Goal: Leave review/rating

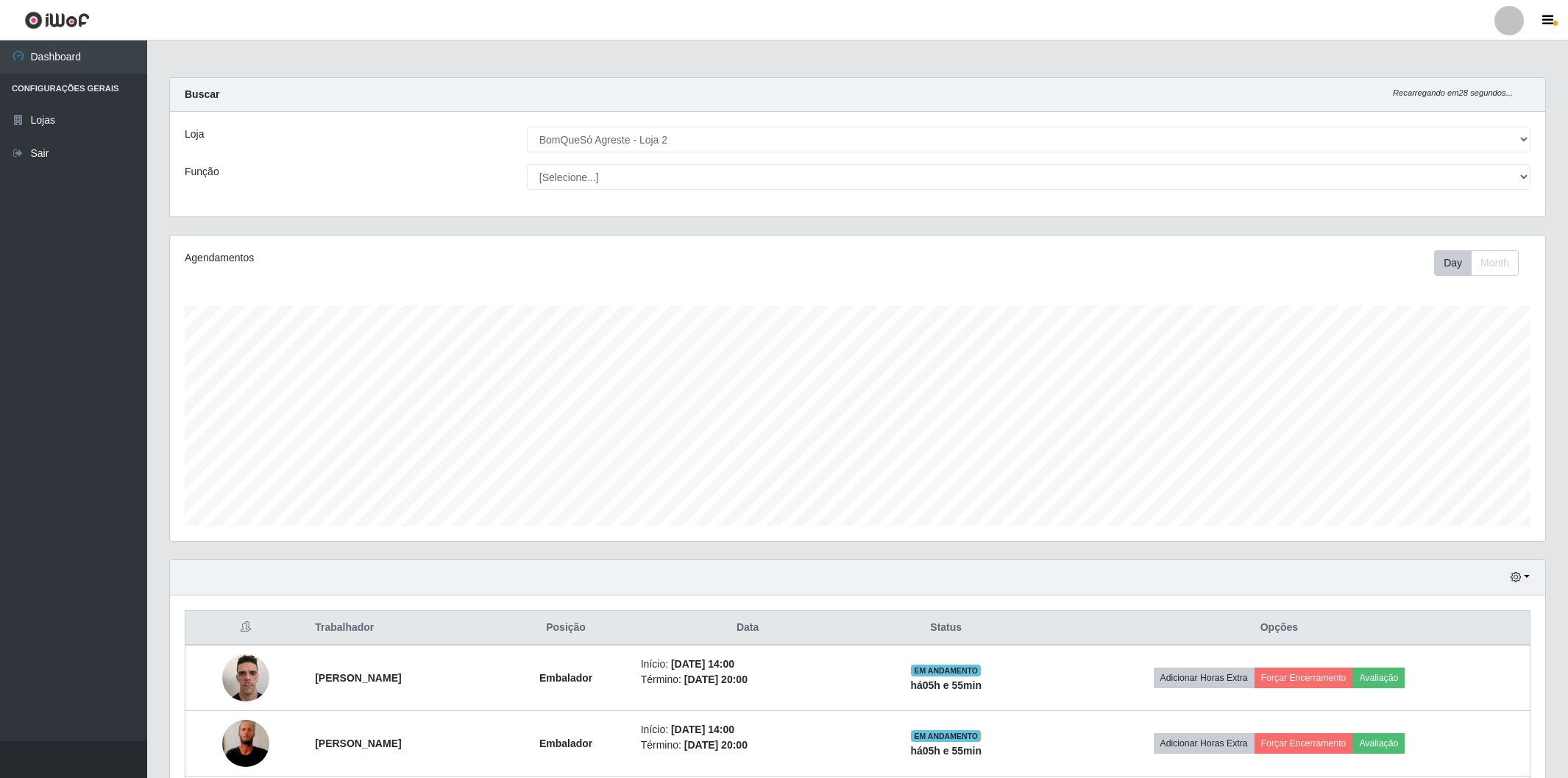
select select "214"
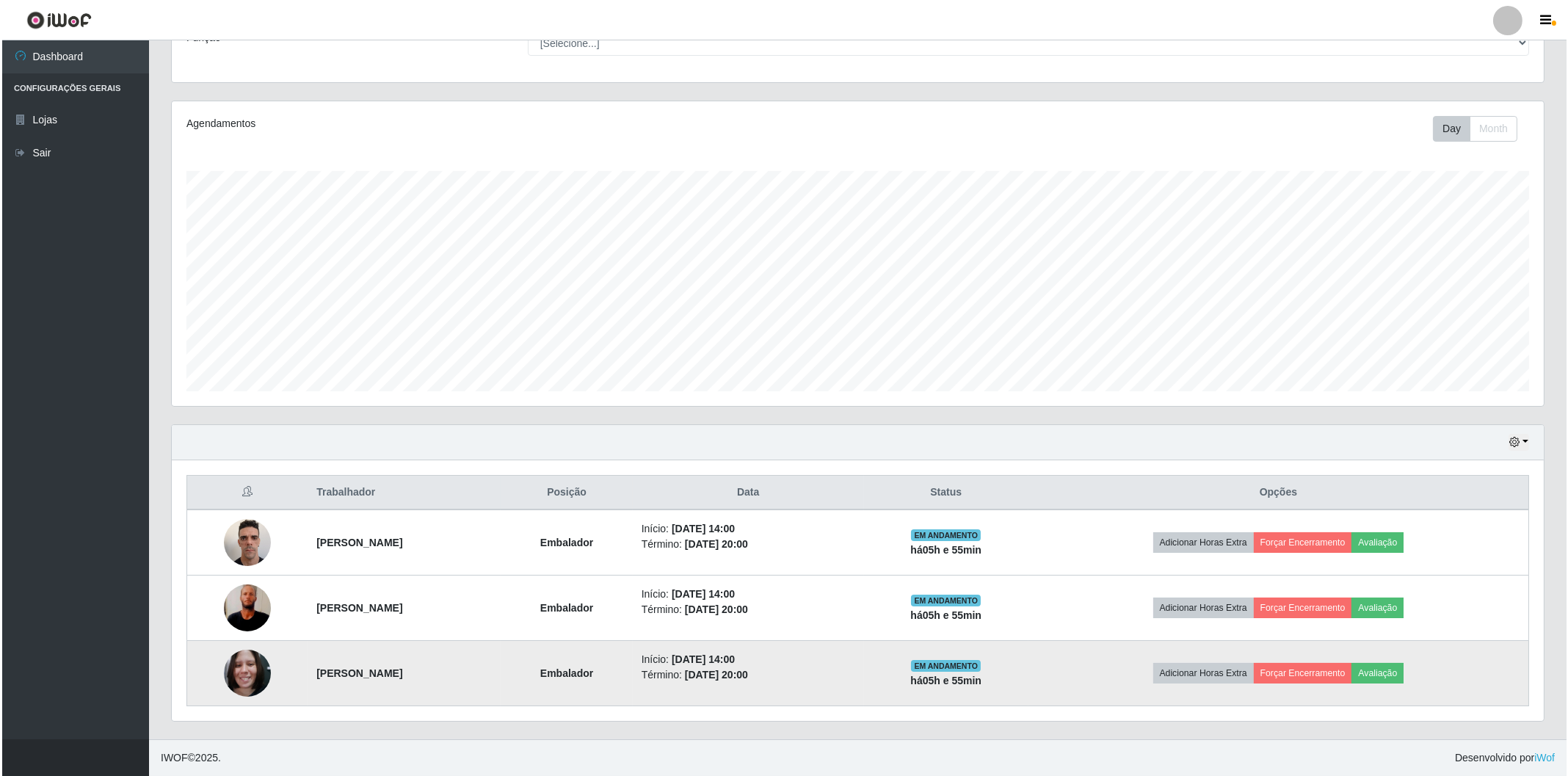
scroll to position [304, 1371]
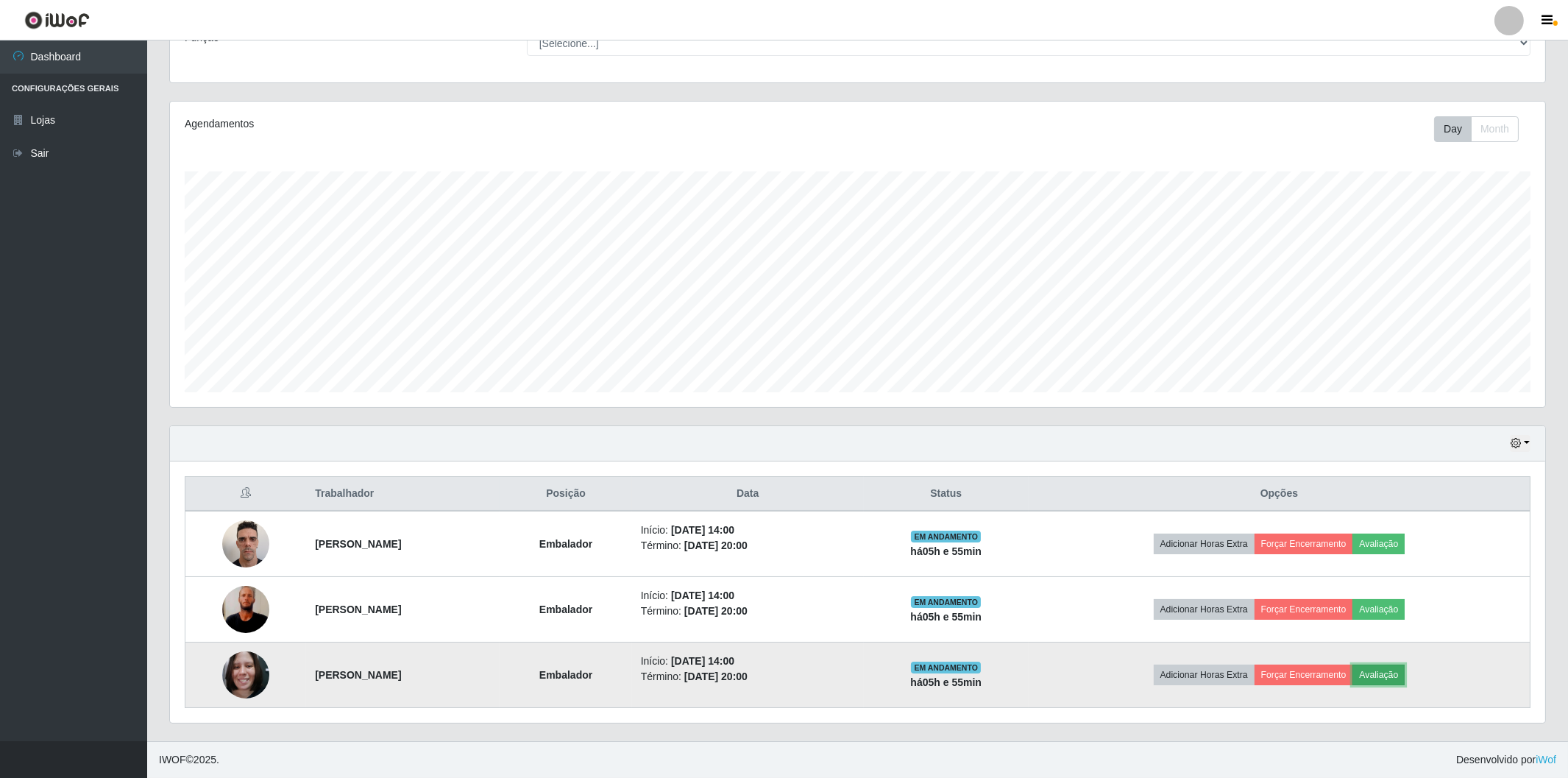
click at [1405, 676] on button "Avaliação" at bounding box center [1379, 676] width 52 height 21
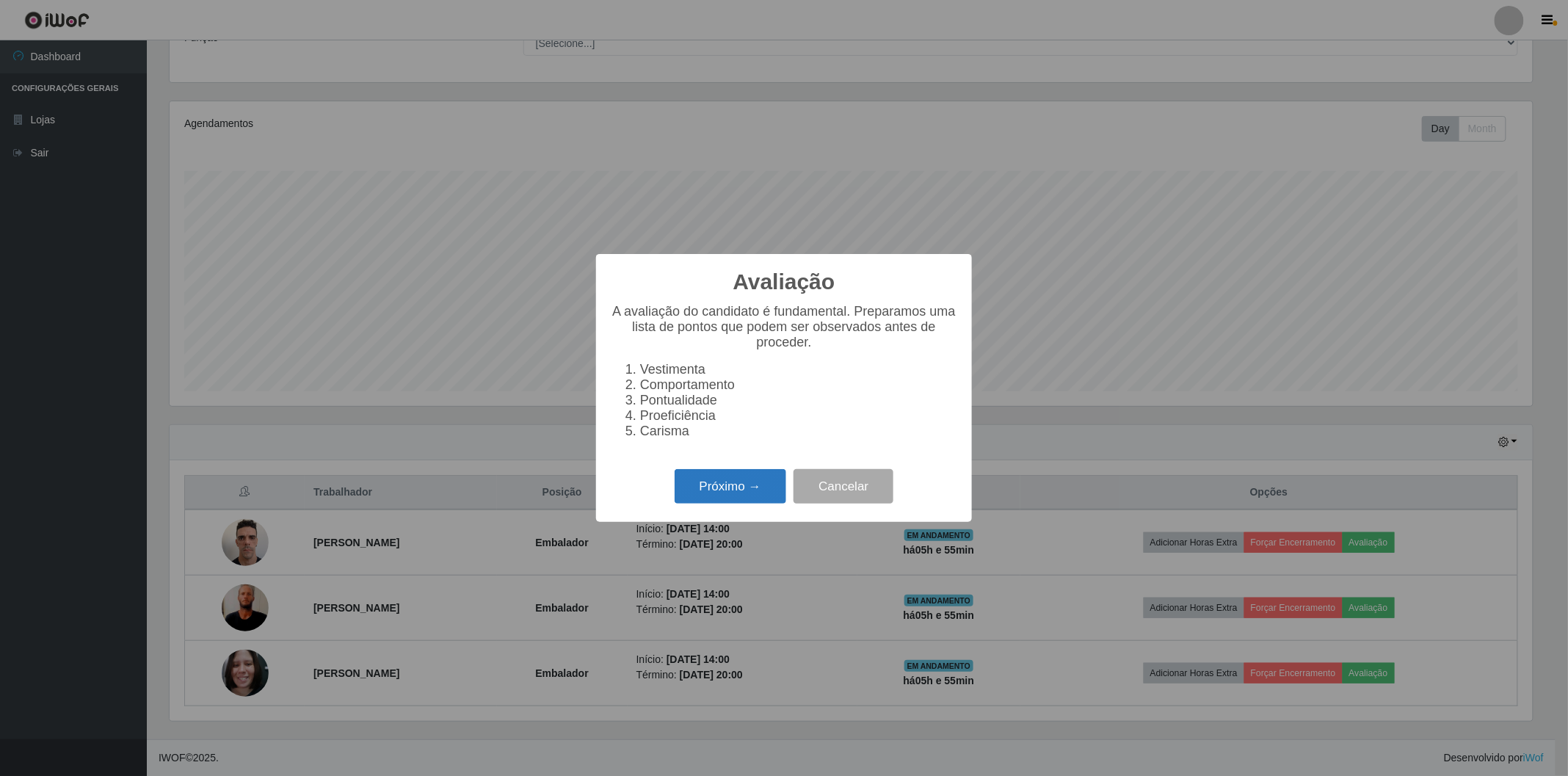
click at [717, 490] on button "Próximo →" at bounding box center [730, 486] width 112 height 35
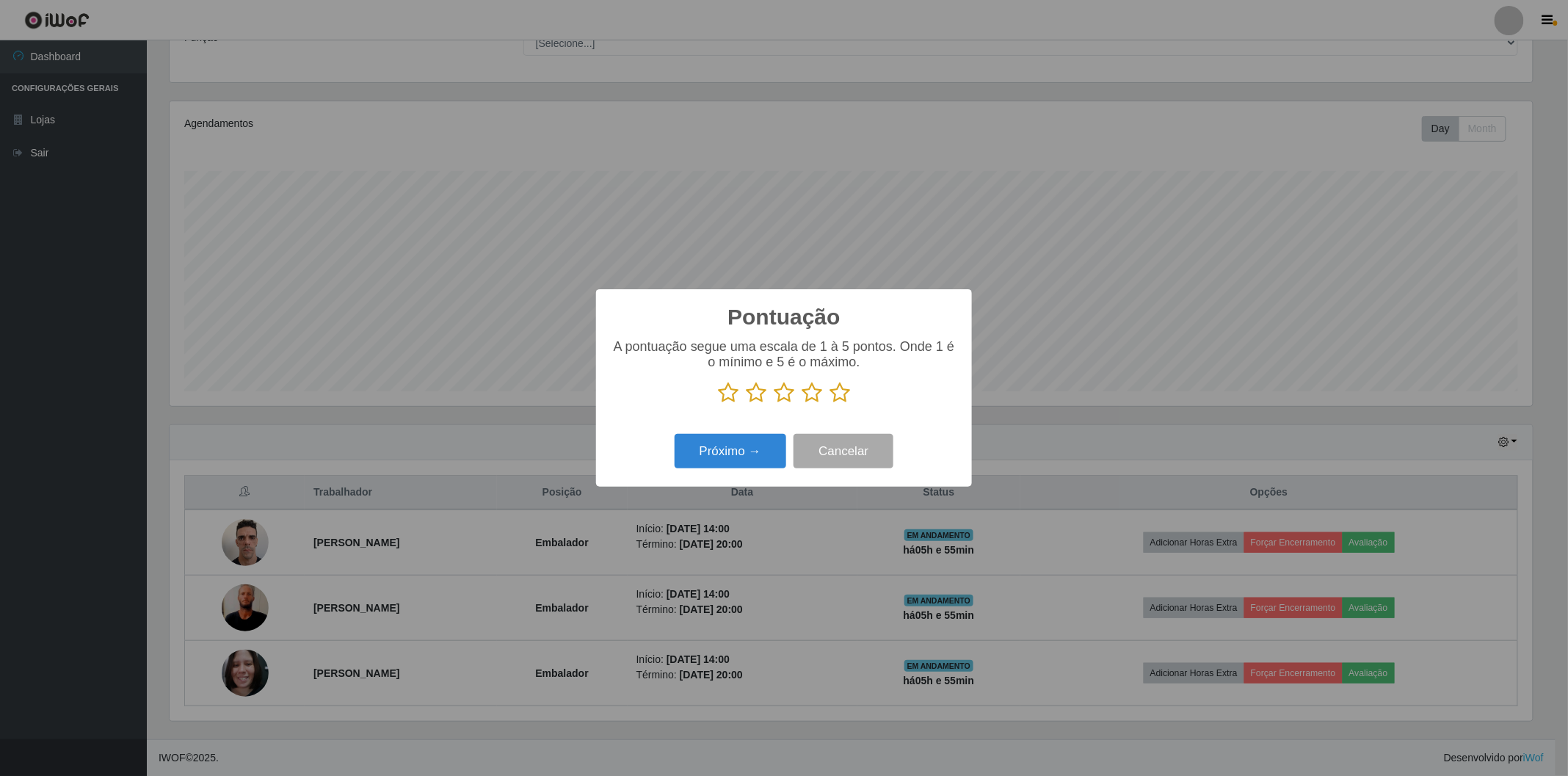
scroll to position [734172, 732707]
click at [834, 391] on icon at bounding box center [840, 392] width 21 height 22
click at [829, 404] on input "radio" at bounding box center [829, 404] width 0 height 0
click at [719, 458] on button "Próximo →" at bounding box center [730, 451] width 112 height 35
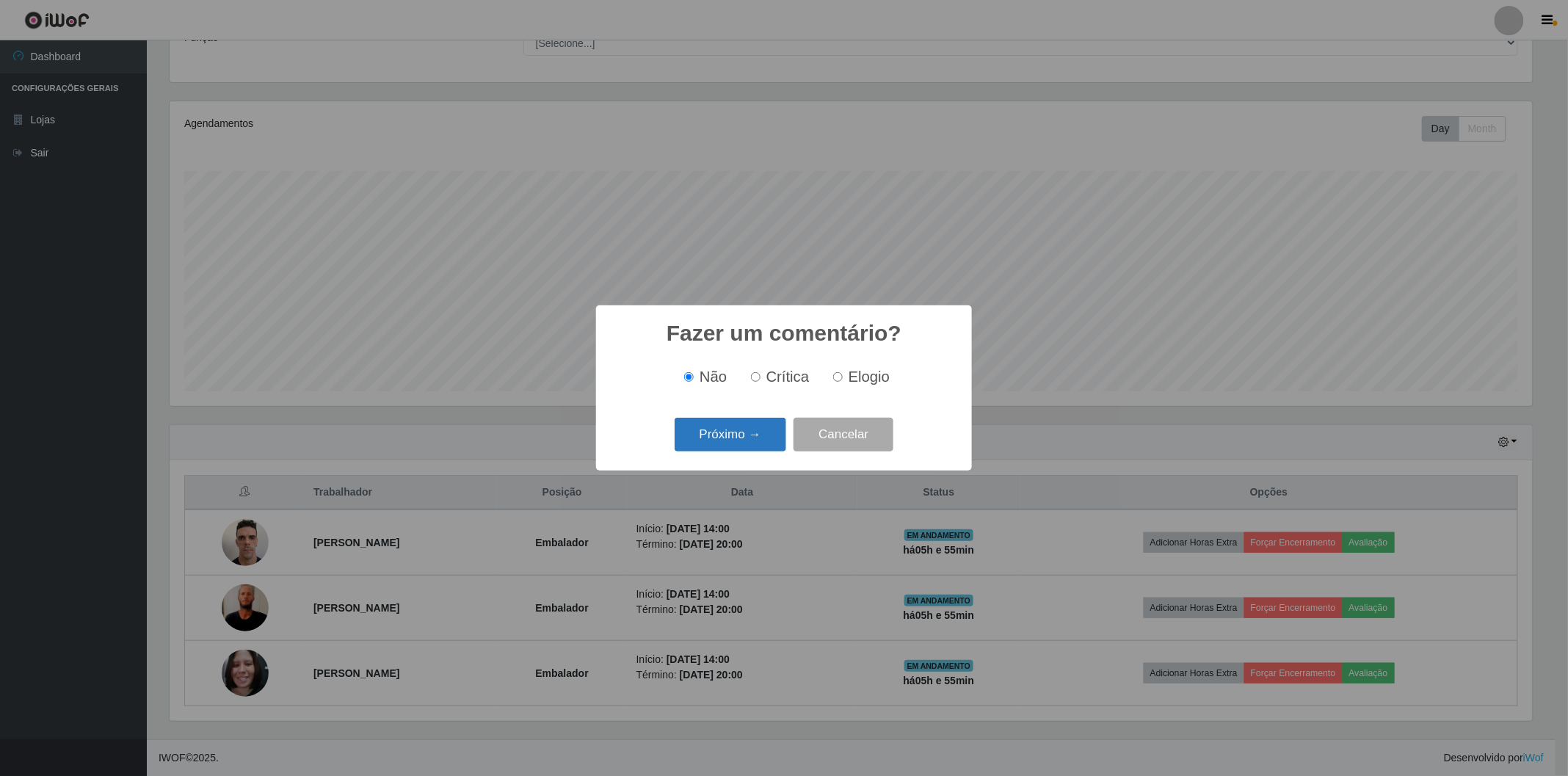
click at [744, 443] on button "Próximo →" at bounding box center [730, 435] width 112 height 35
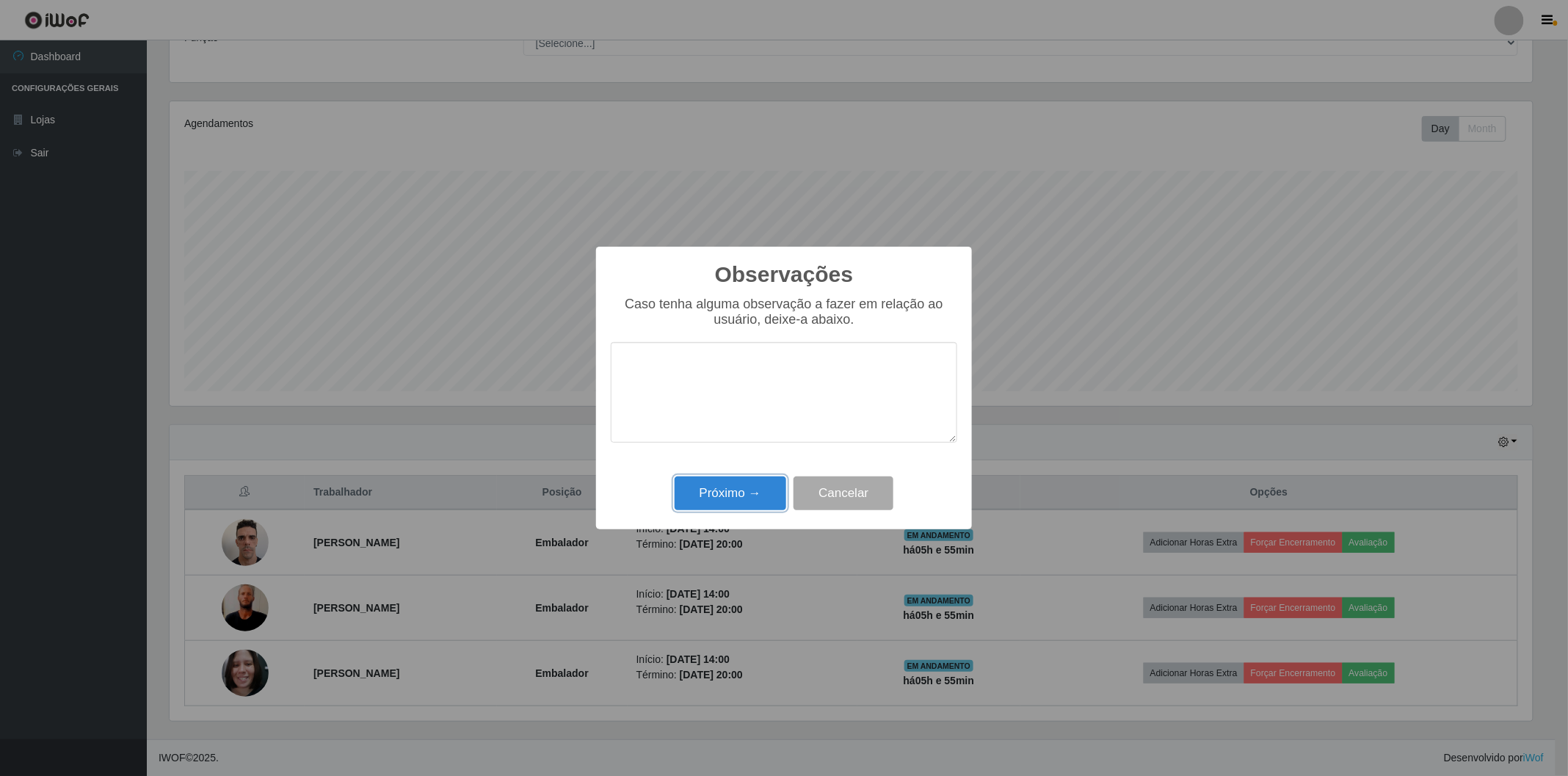
drag, startPoint x: 706, startPoint y: 491, endPoint x: 729, endPoint y: 525, distance: 41.0
click at [707, 491] on button "Próximo →" at bounding box center [730, 493] width 112 height 35
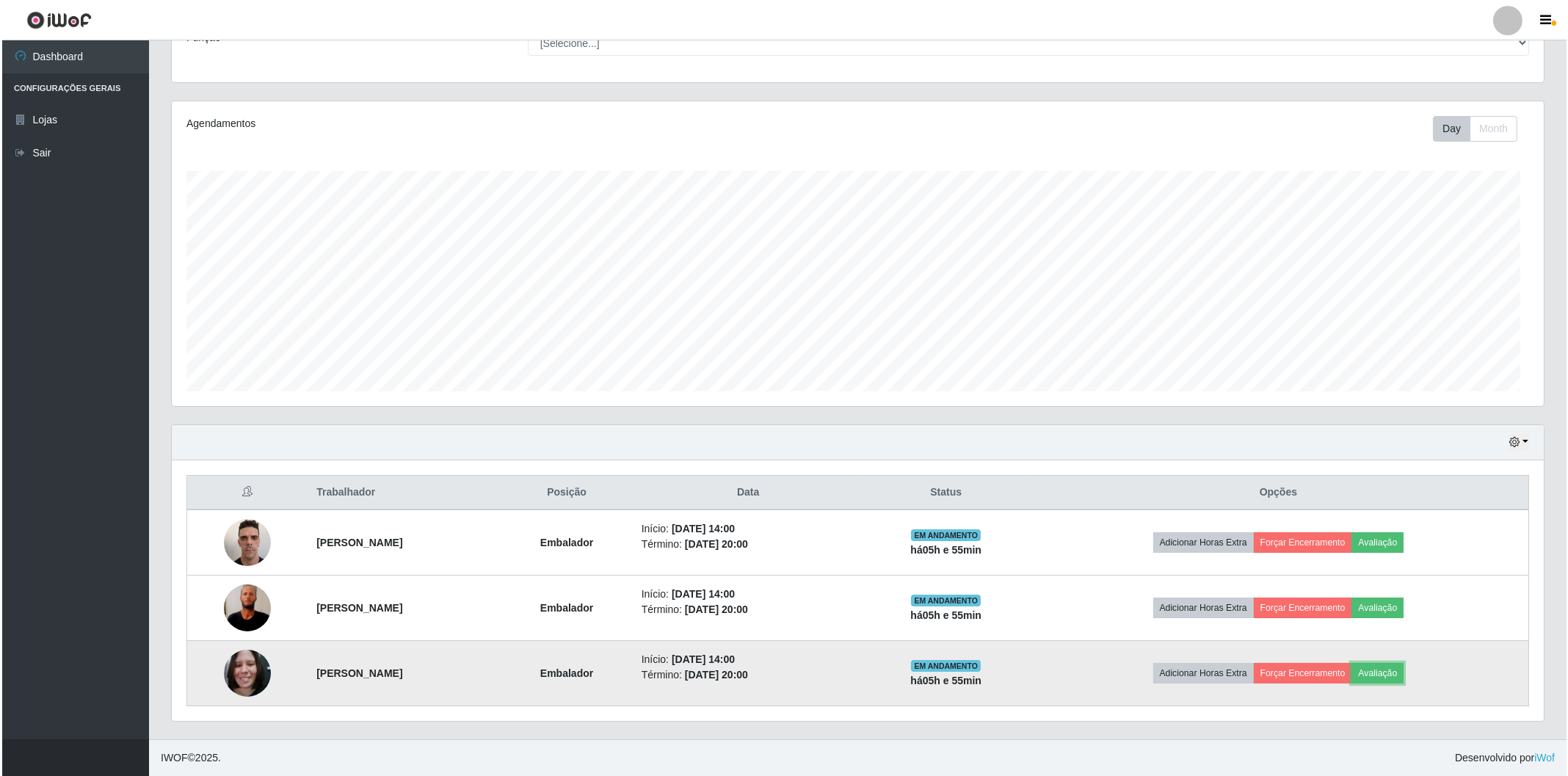
scroll to position [304, 1371]
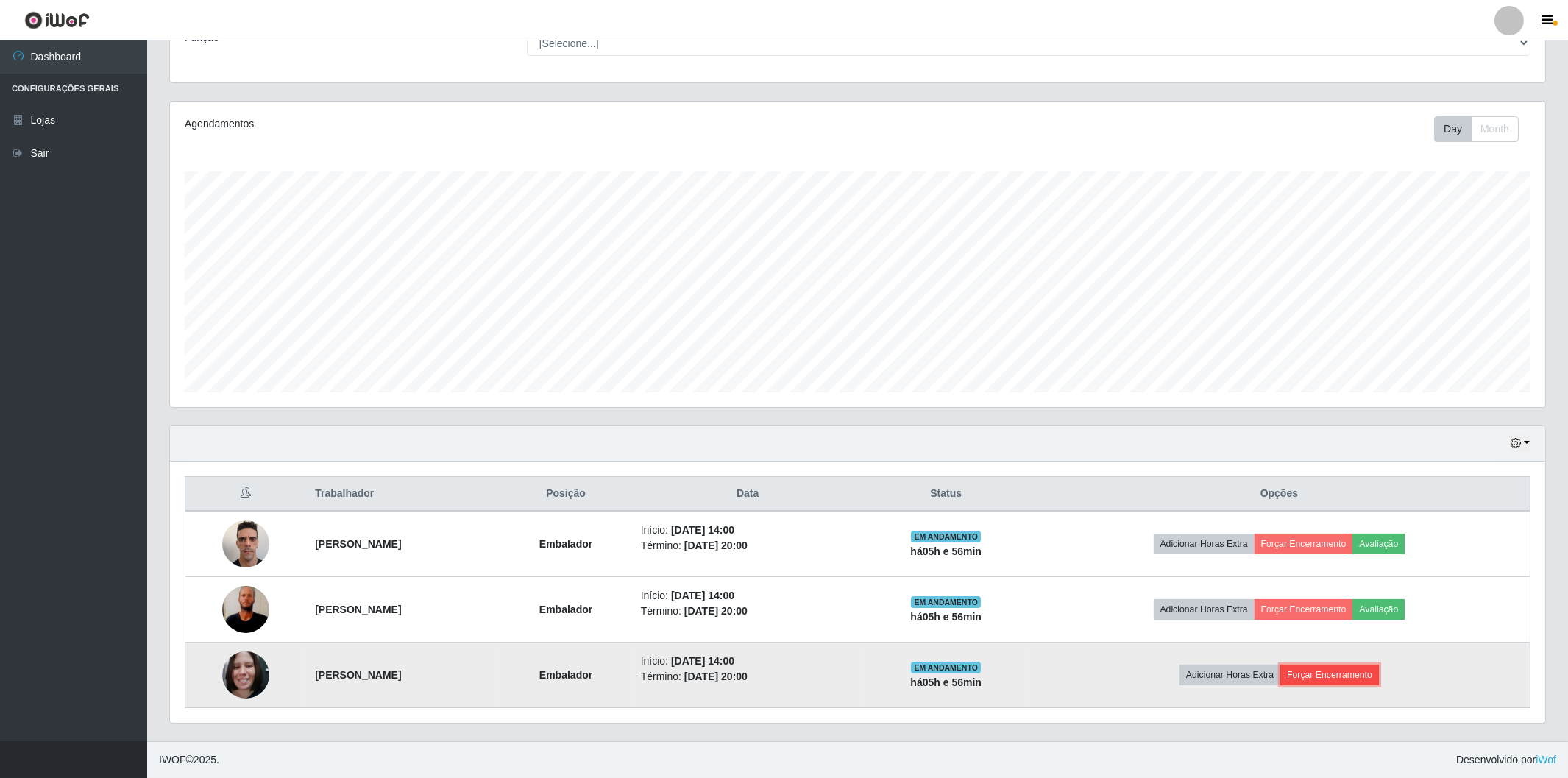
click at [1318, 672] on button "Forçar Encerramento" at bounding box center [1330, 676] width 99 height 21
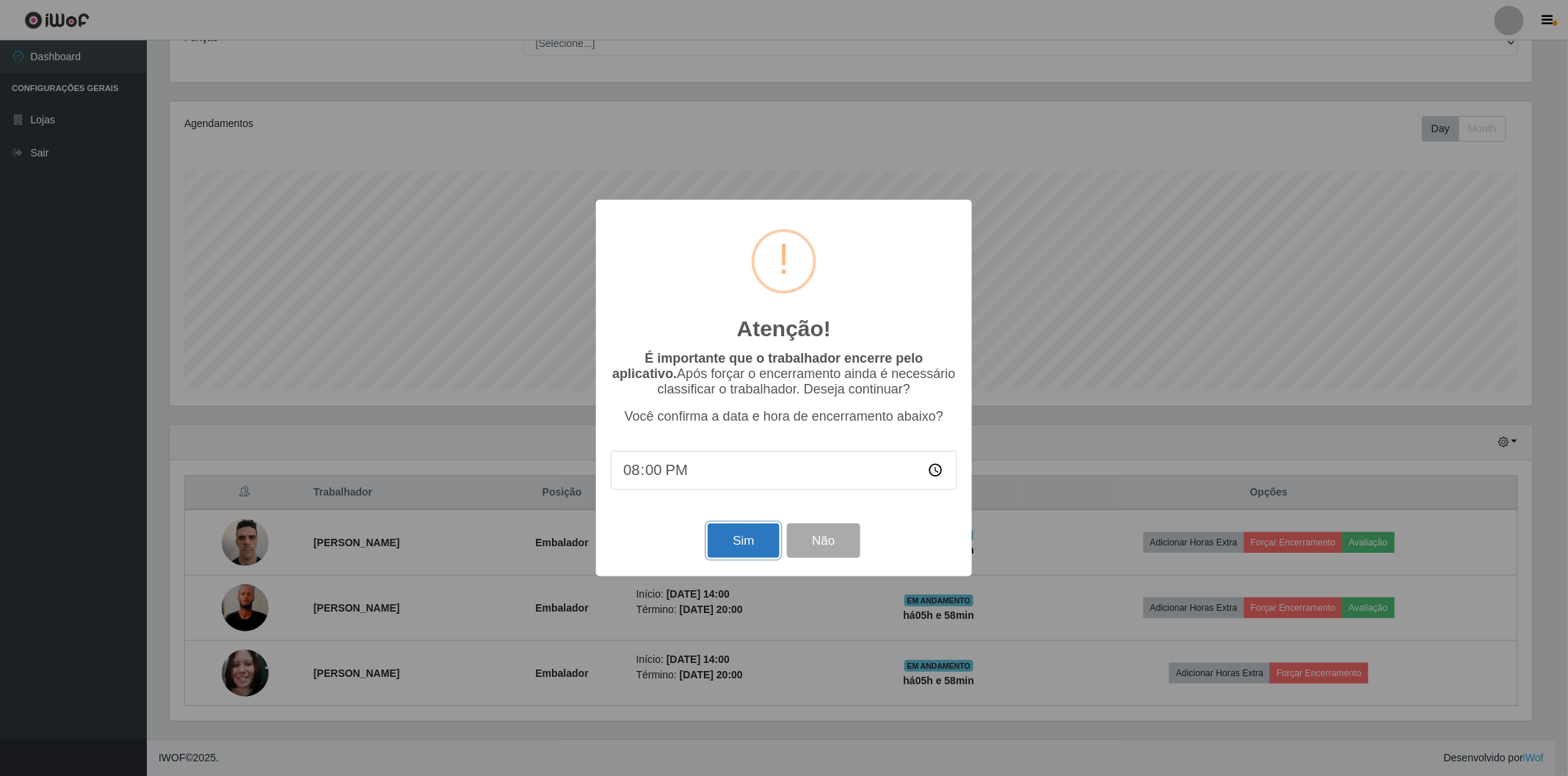
click at [753, 553] on button "Sim" at bounding box center [743, 541] width 71 height 35
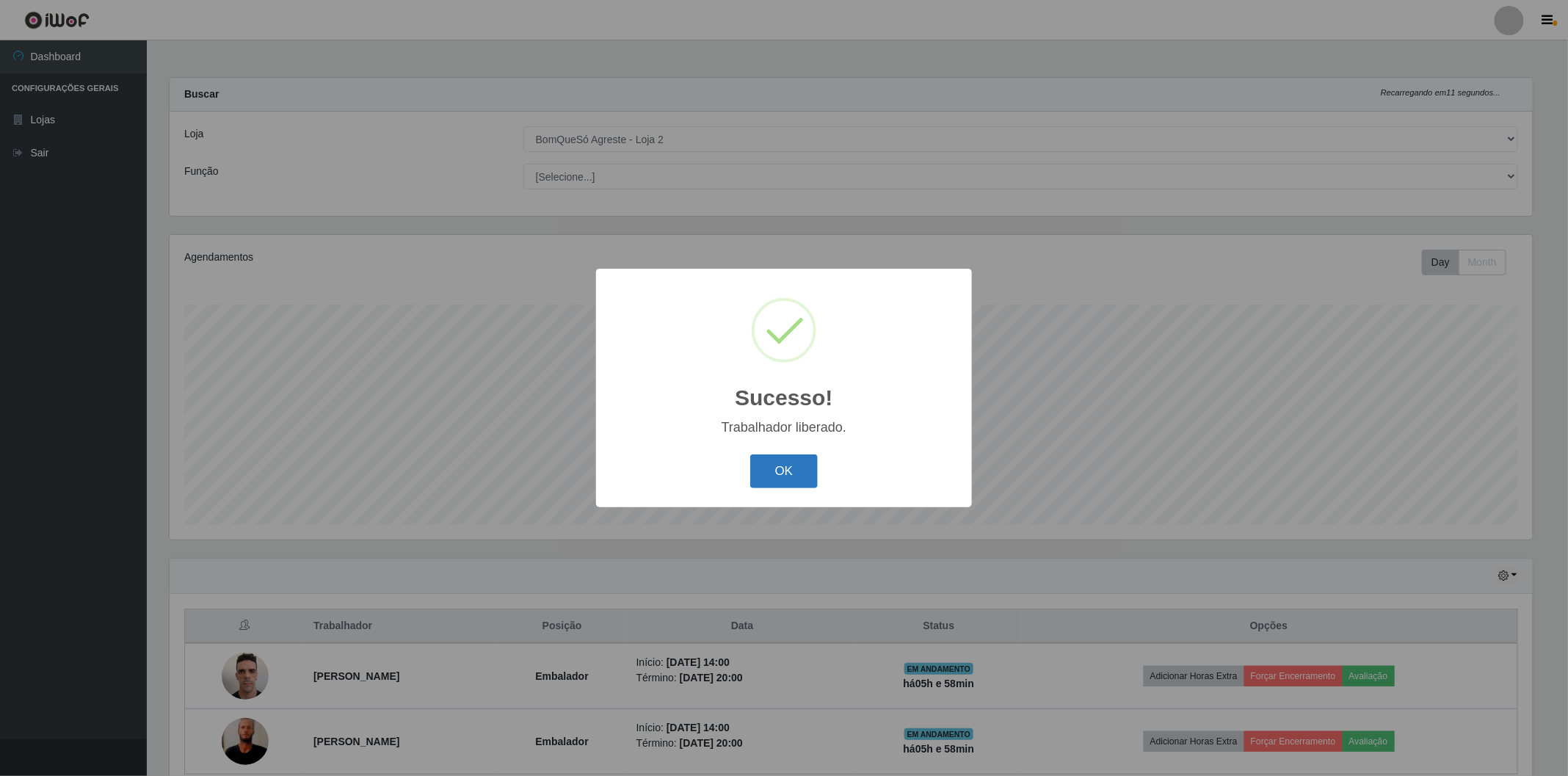
click at [764, 475] on button "OK" at bounding box center [784, 472] width 68 height 35
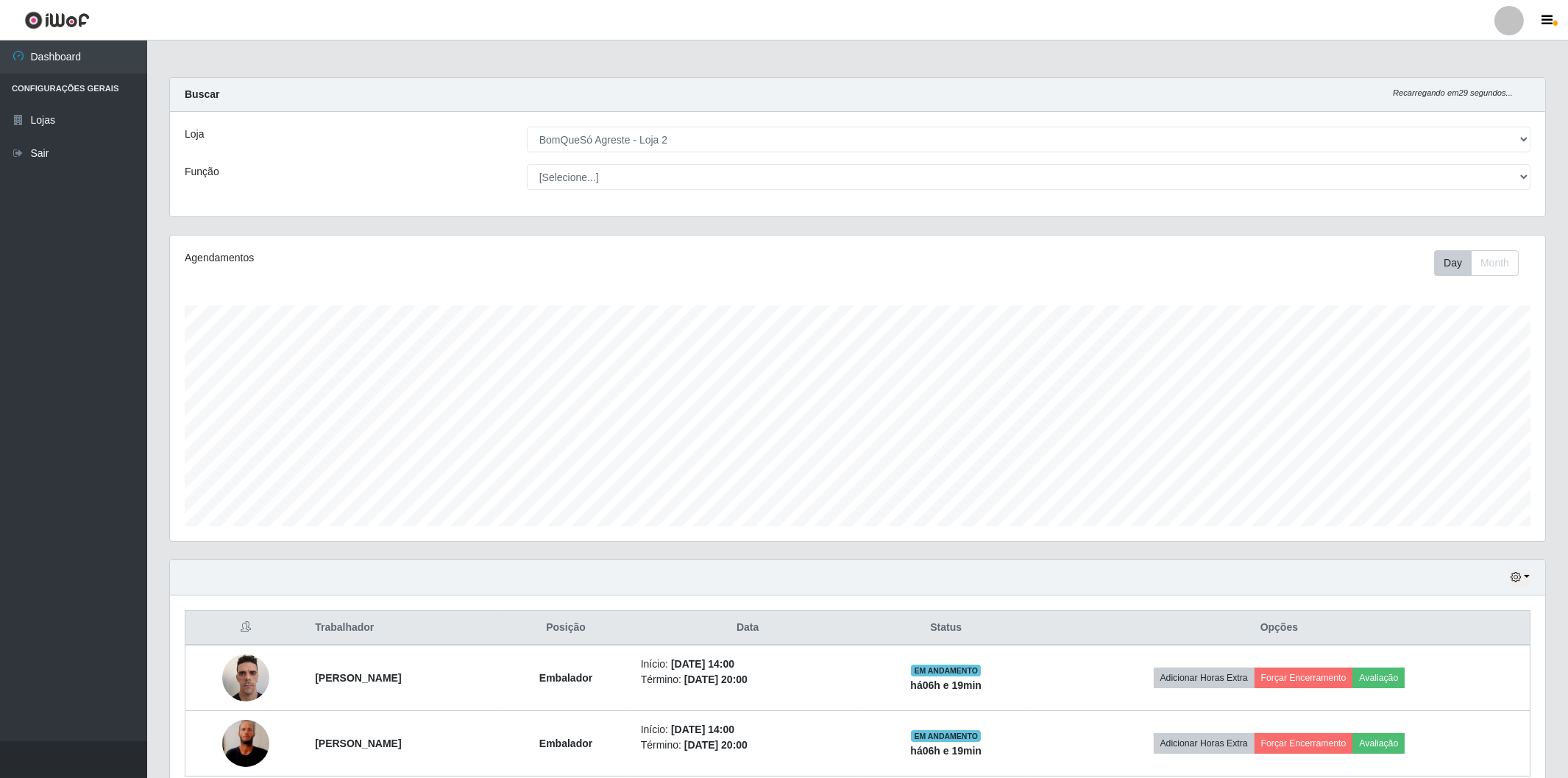
scroll to position [68, 0]
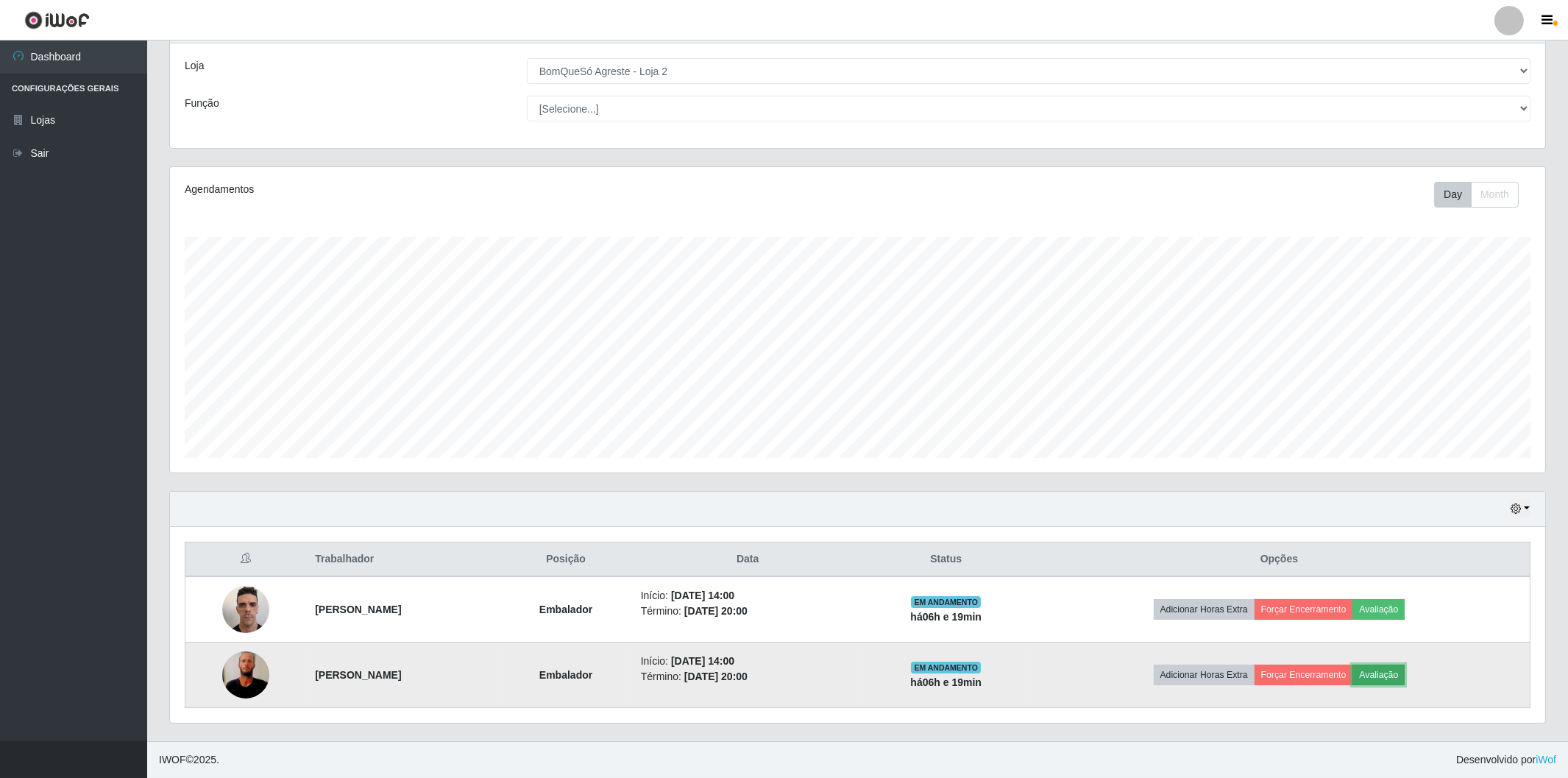
click at [1405, 672] on button "Avaliação" at bounding box center [1379, 676] width 52 height 21
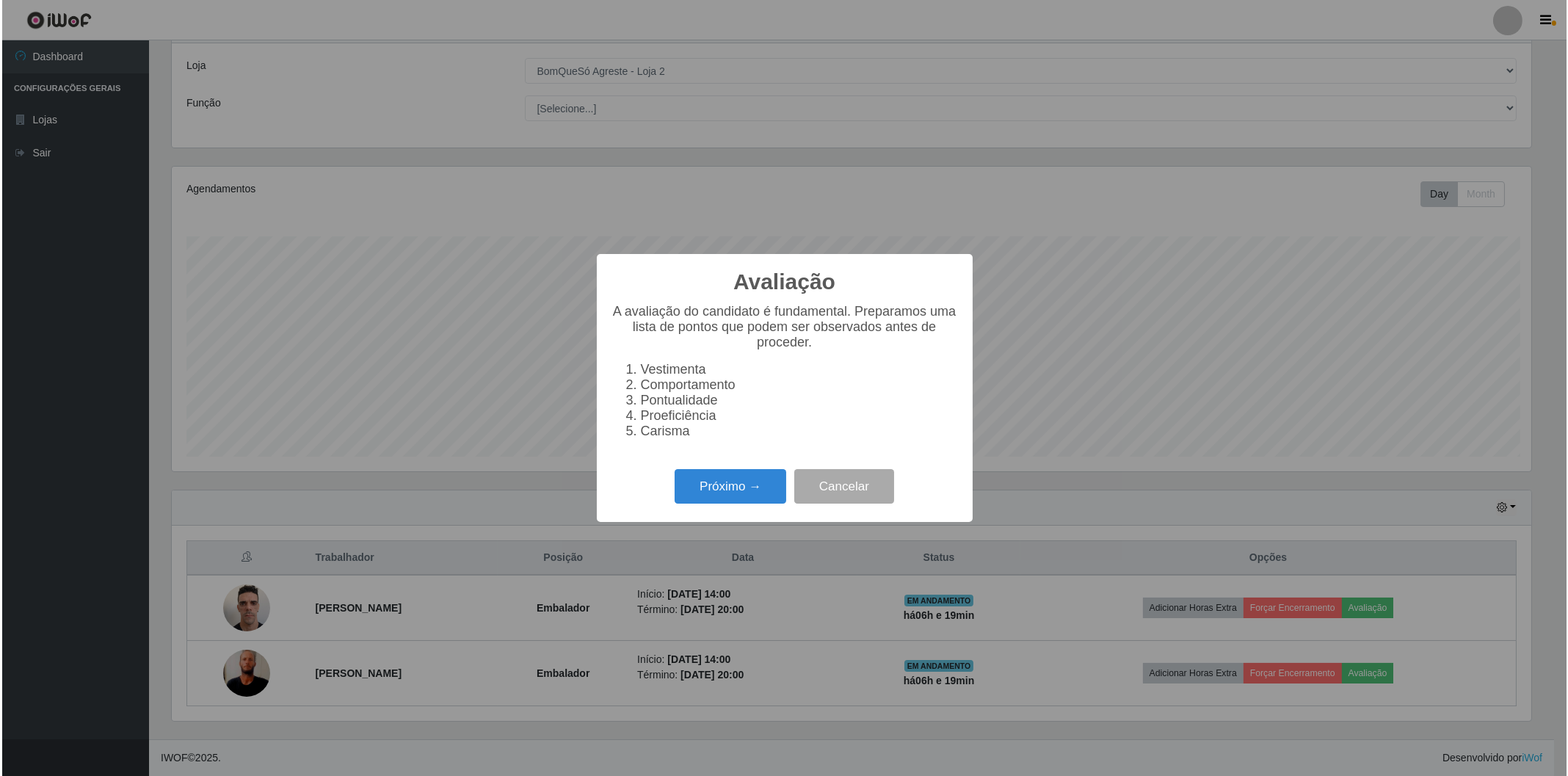
scroll to position [304, 1362]
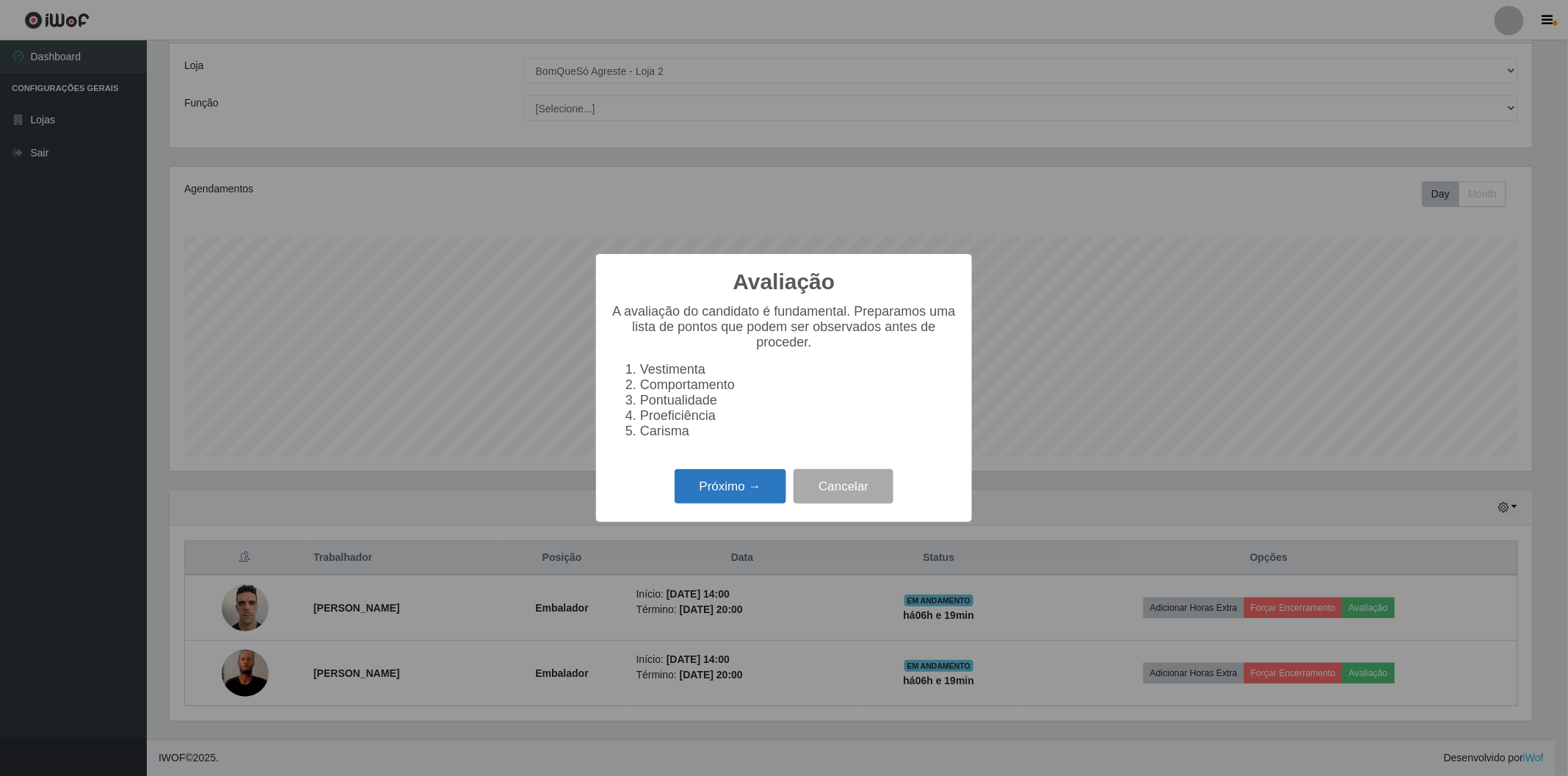
click at [741, 491] on button "Próximo →" at bounding box center [730, 486] width 112 height 35
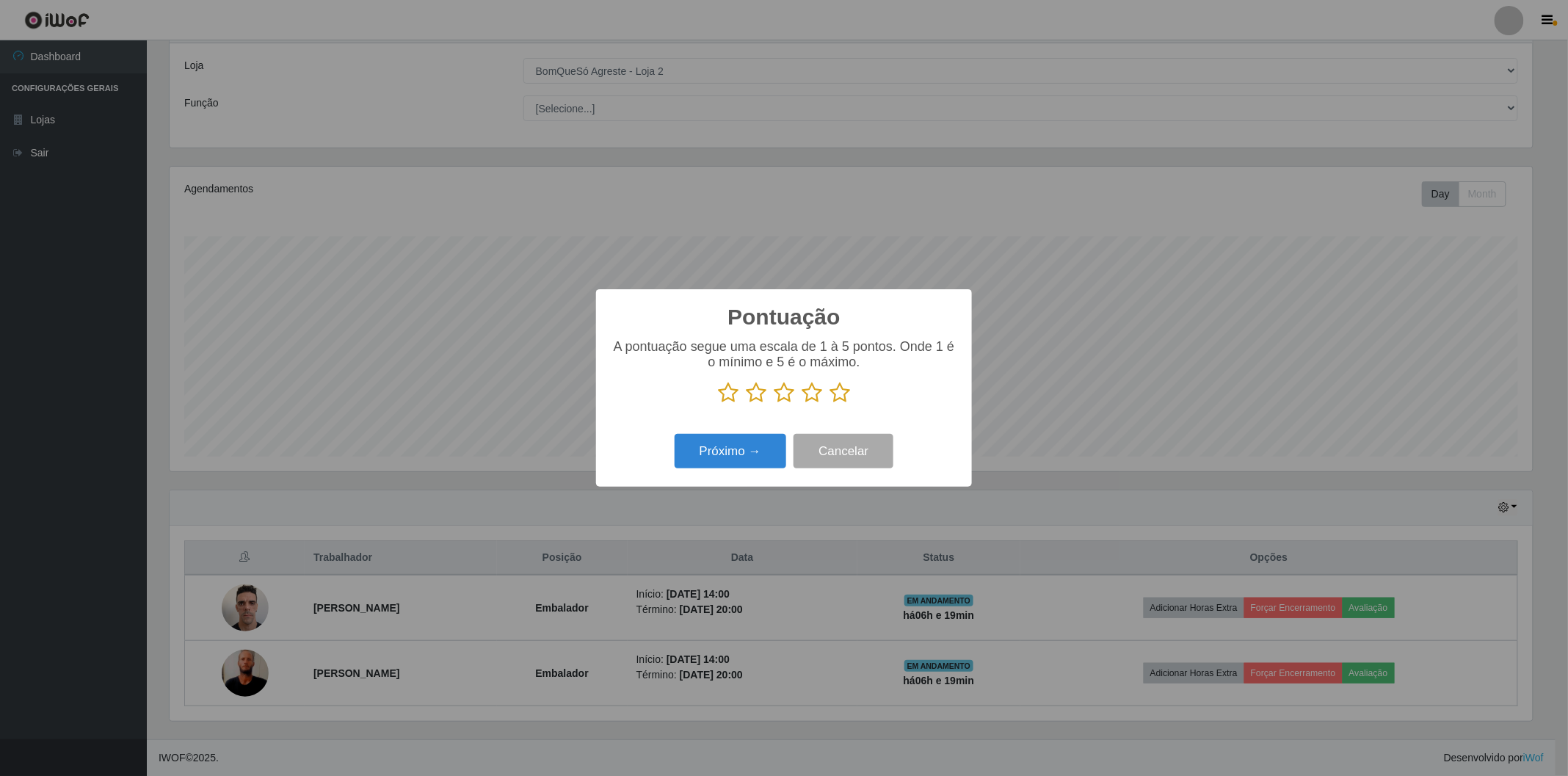
scroll to position [734172, 732707]
click at [841, 394] on icon at bounding box center [840, 392] width 21 height 22
click at [829, 404] on input "radio" at bounding box center [829, 404] width 0 height 0
click at [721, 445] on button "Próximo →" at bounding box center [730, 451] width 112 height 35
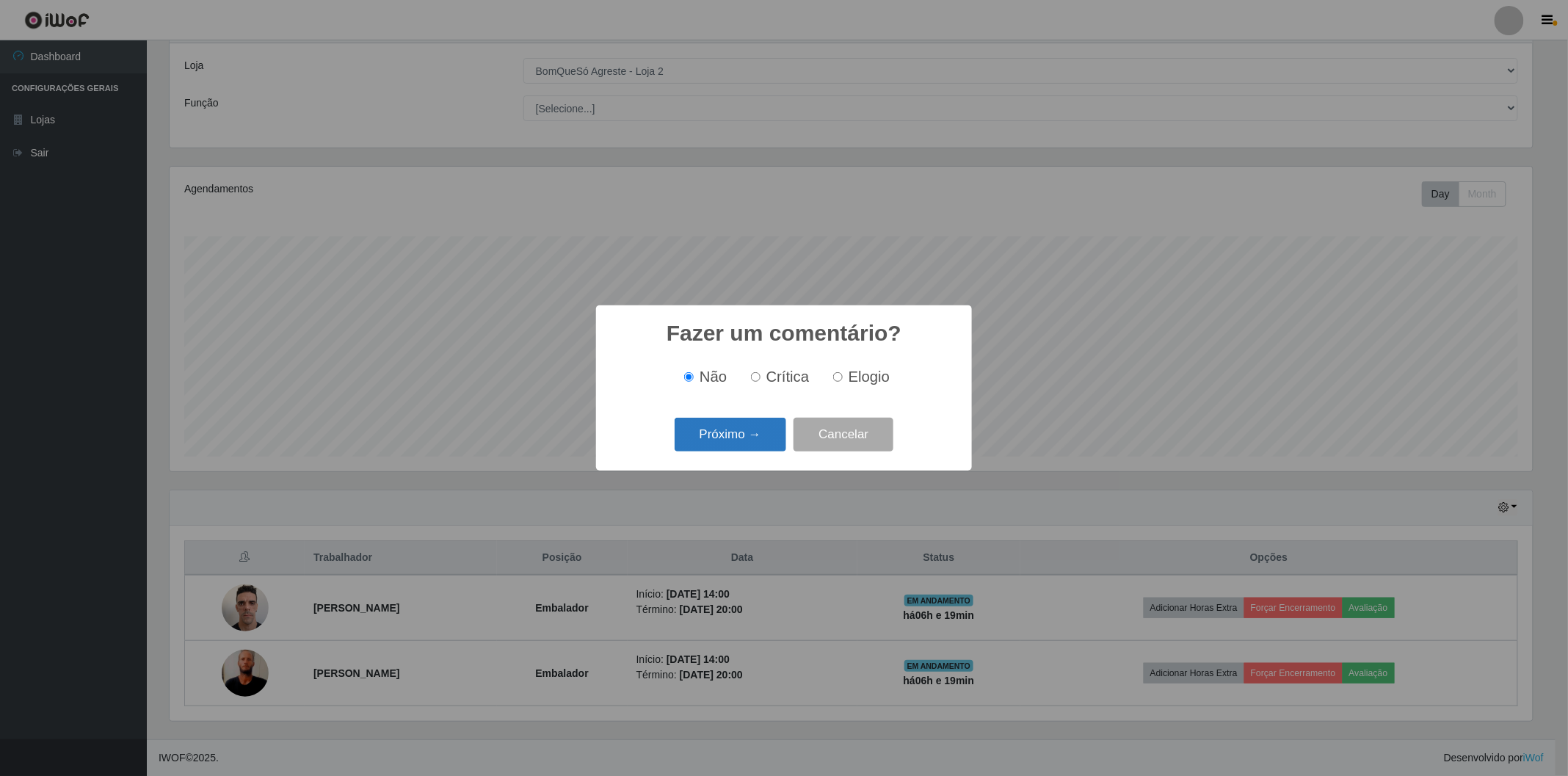
click at [749, 431] on button "Próximo →" at bounding box center [730, 435] width 112 height 35
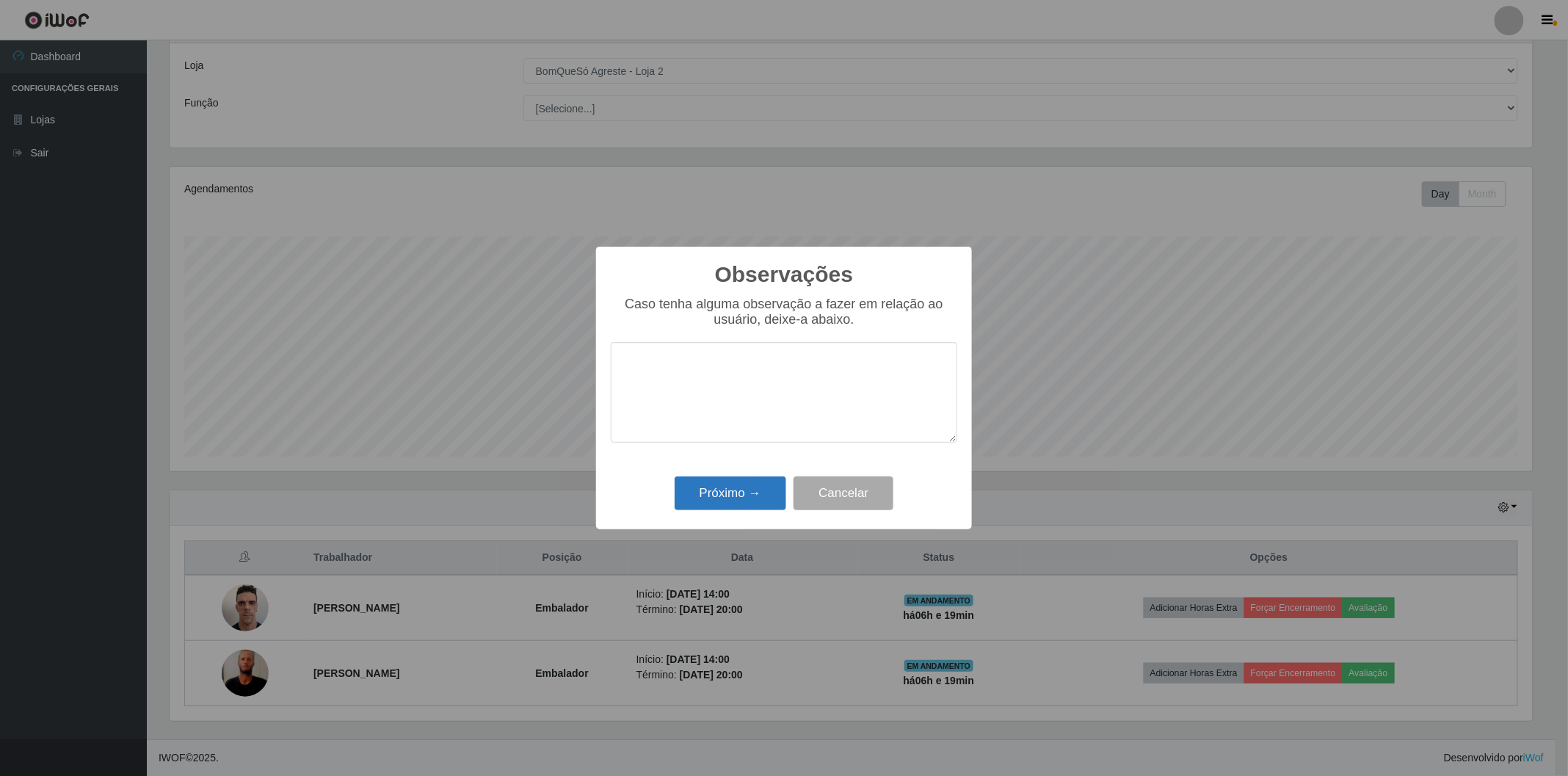
drag, startPoint x: 724, startPoint y: 513, endPoint x: 736, endPoint y: 505, distance: 14.4
click at [725, 513] on div "Próximo → Cancelar" at bounding box center [784, 493] width 347 height 42
click at [745, 500] on button "Próximo →" at bounding box center [730, 493] width 112 height 35
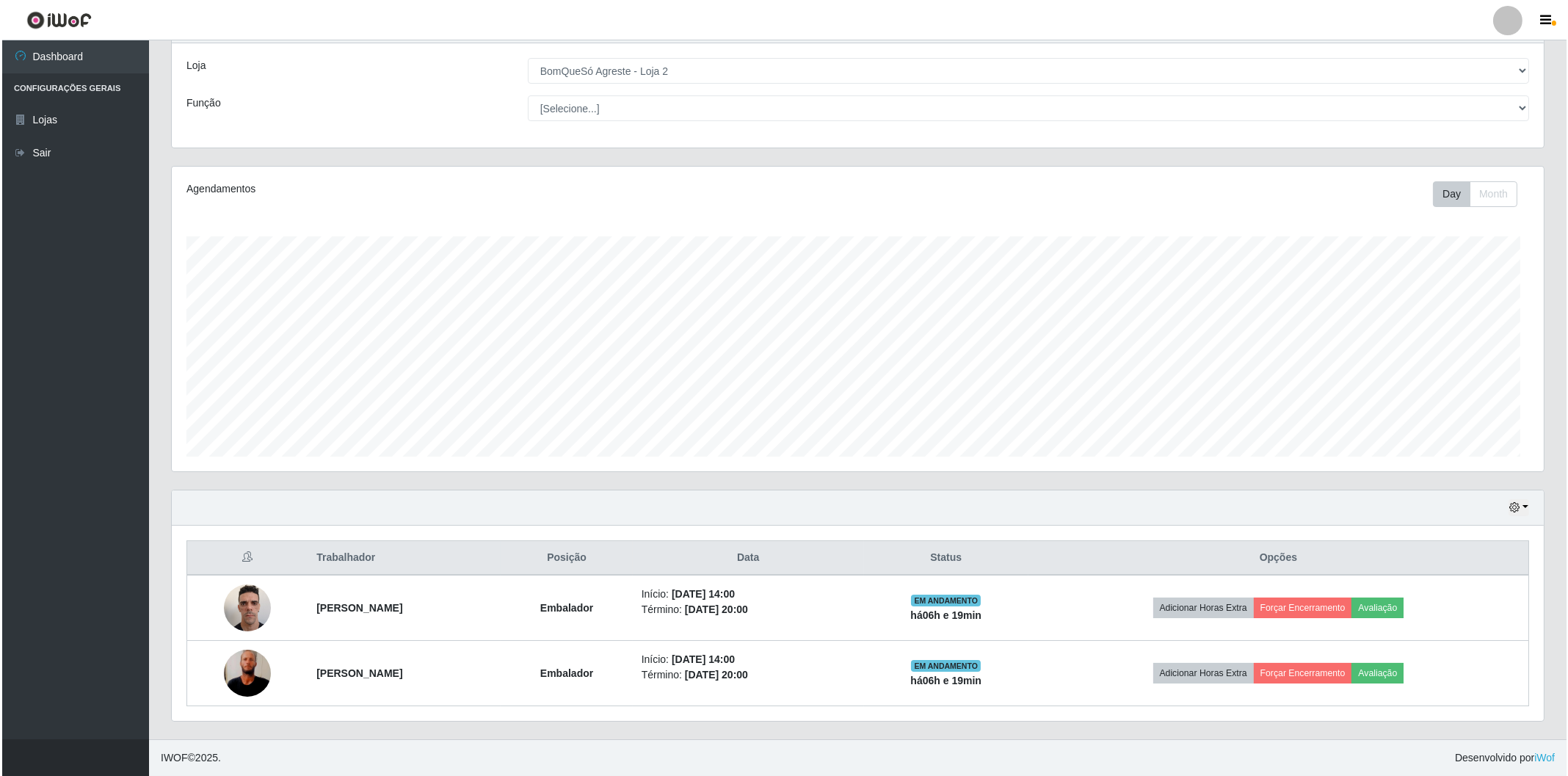
scroll to position [304, 1371]
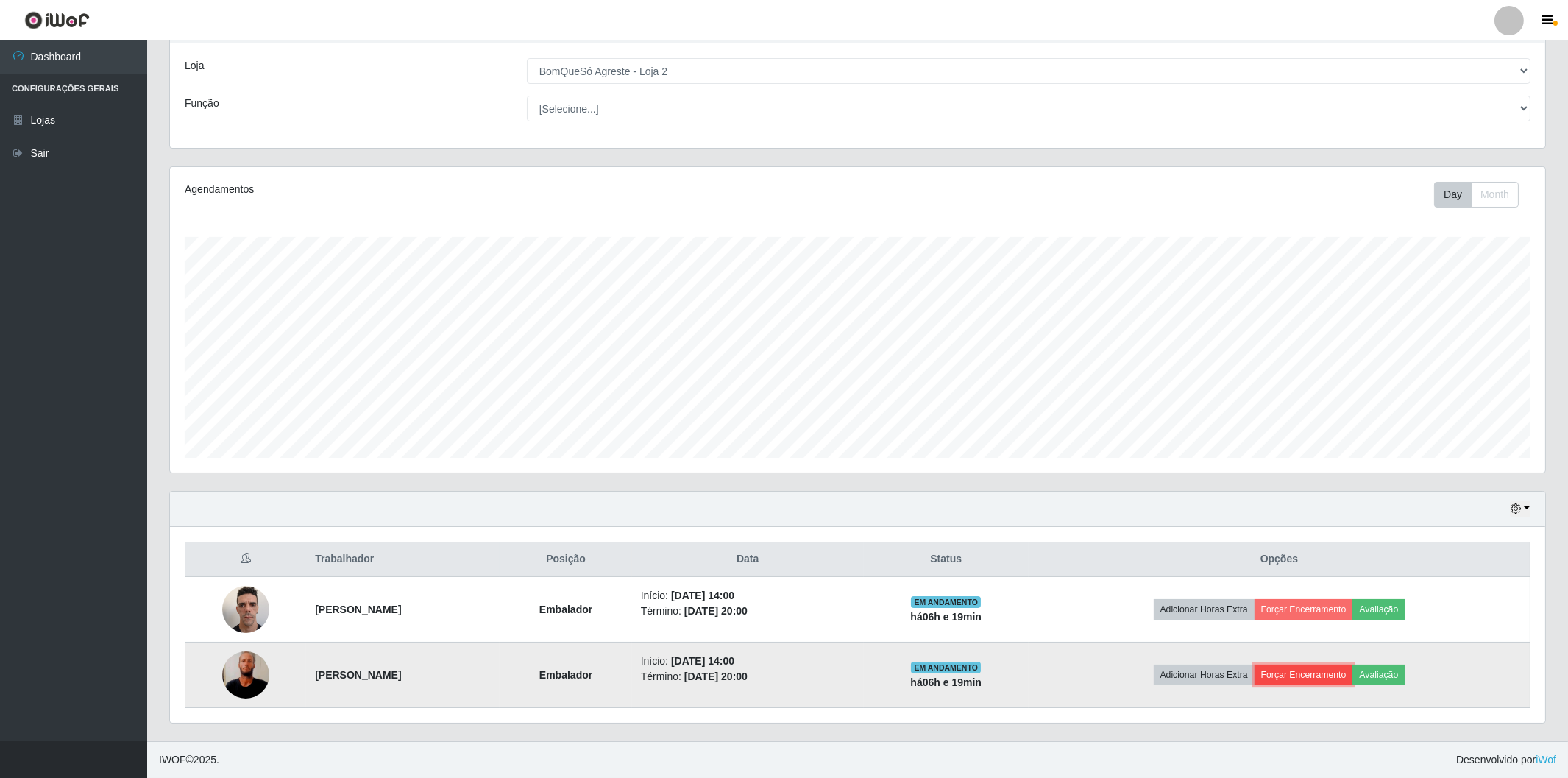
click at [1353, 670] on button "Forçar Encerramento" at bounding box center [1304, 676] width 99 height 21
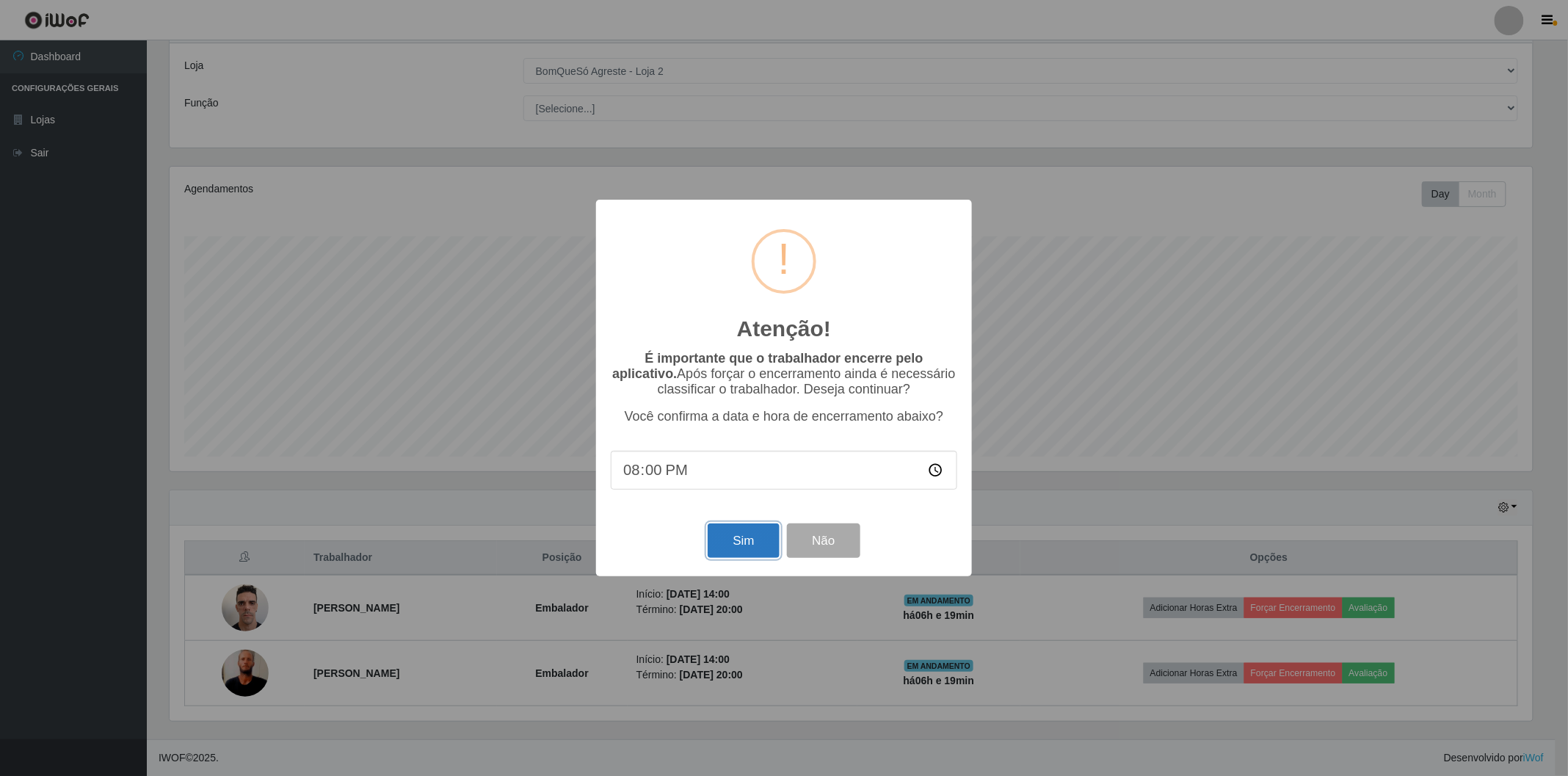
click at [747, 537] on button "Sim" at bounding box center [743, 541] width 71 height 35
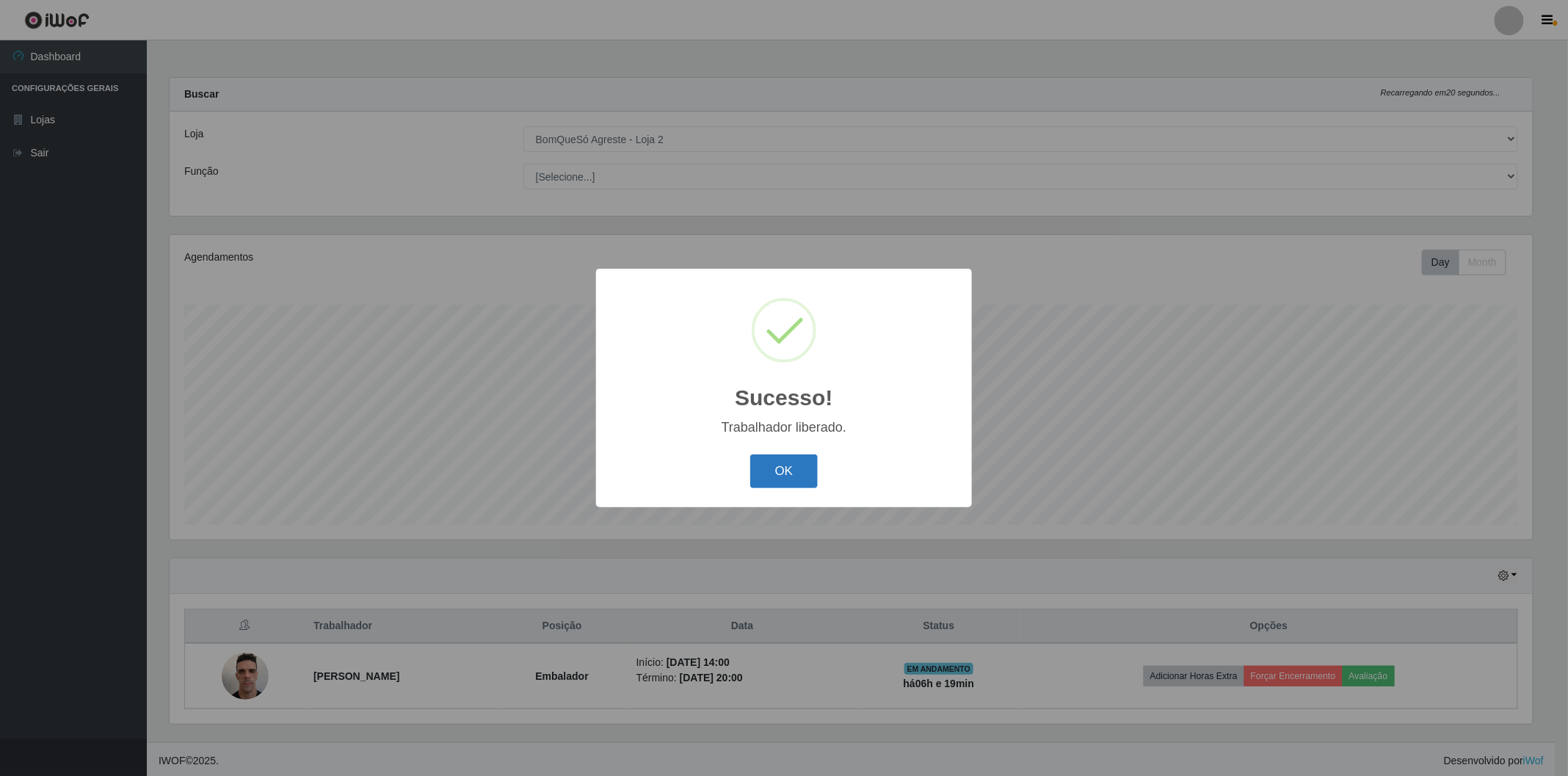
click at [784, 477] on button "OK" at bounding box center [784, 472] width 68 height 35
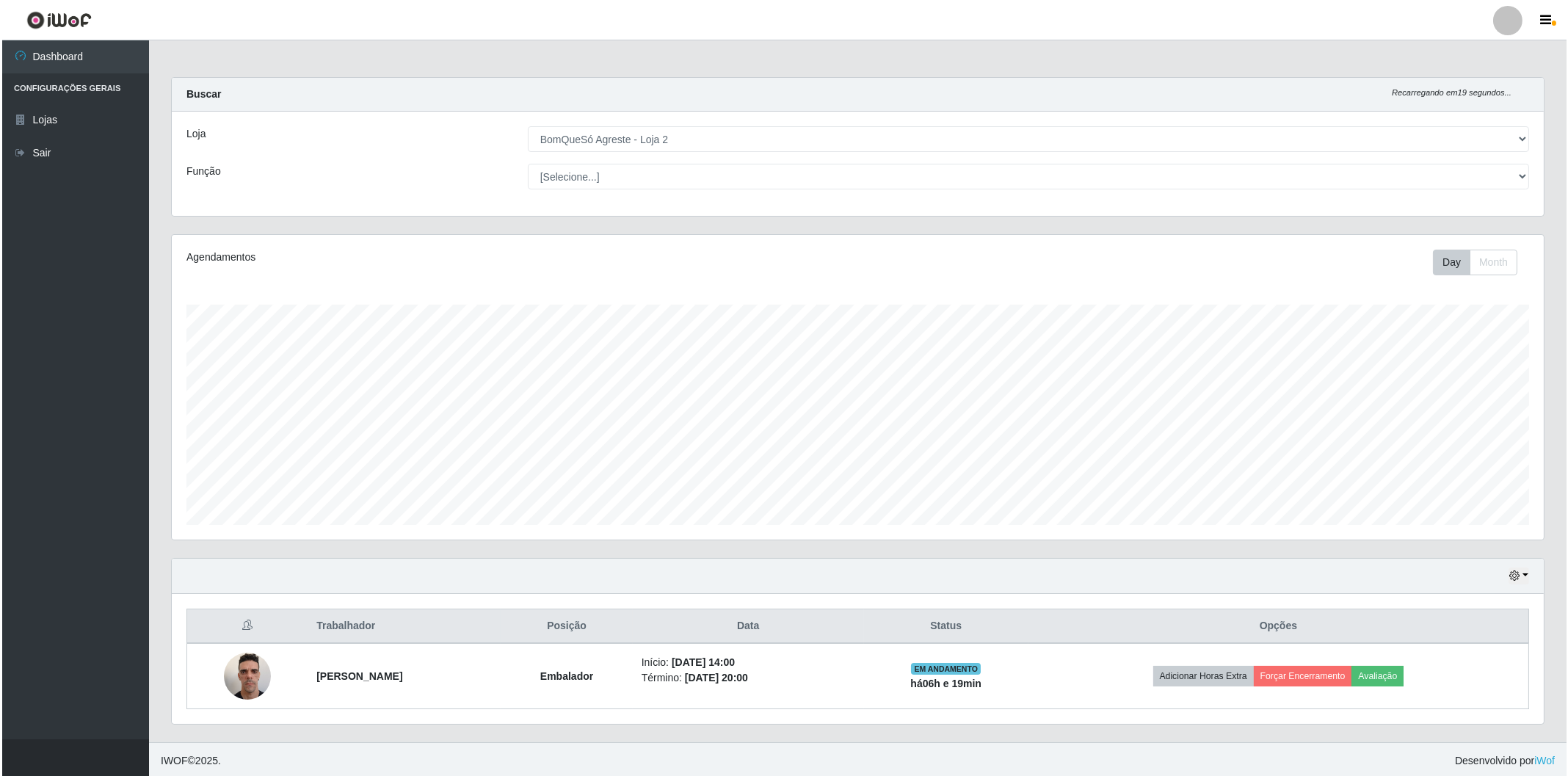
scroll to position [304, 1371]
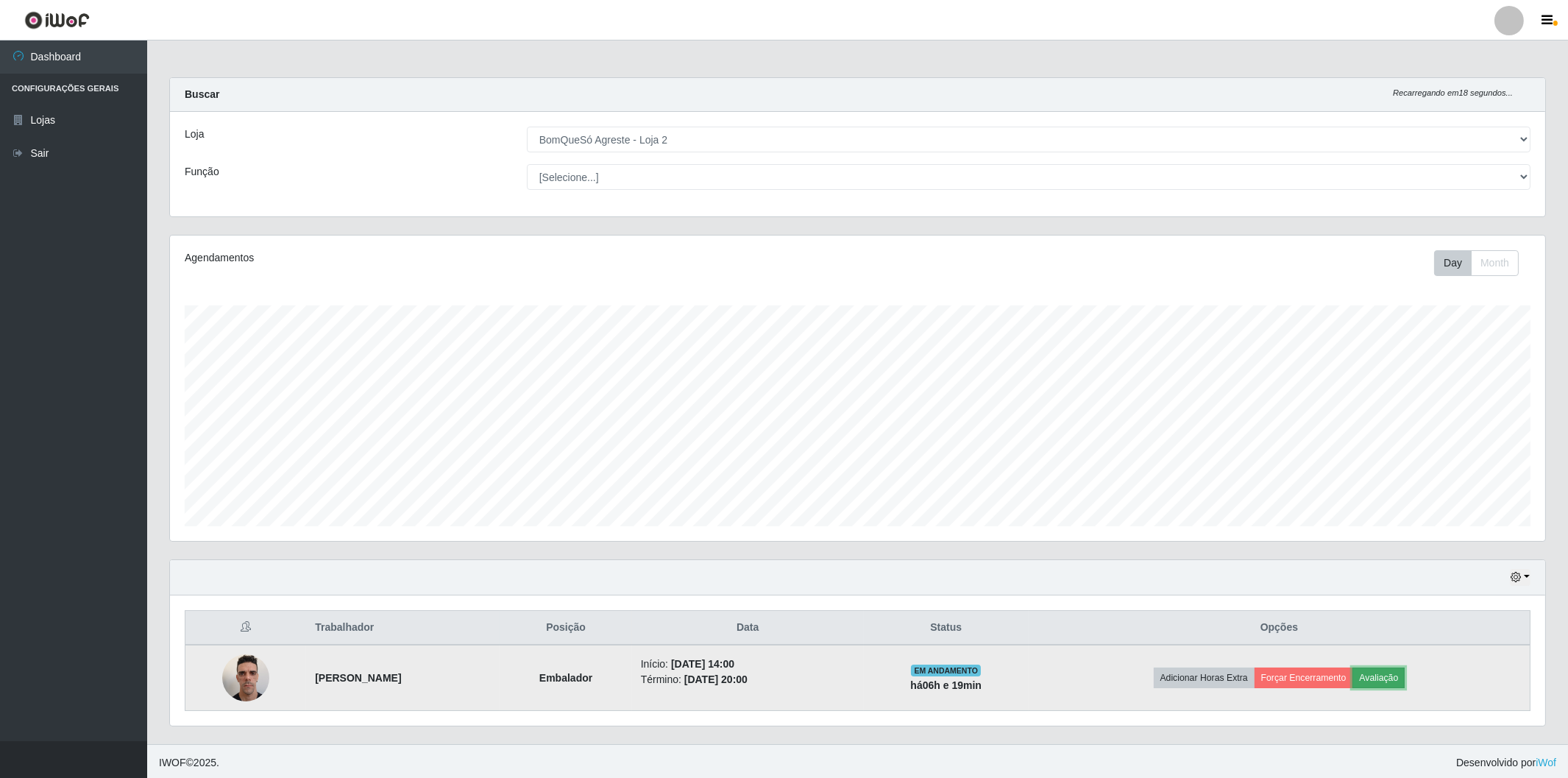
click at [1405, 676] on button "Avaliação" at bounding box center [1379, 678] width 52 height 21
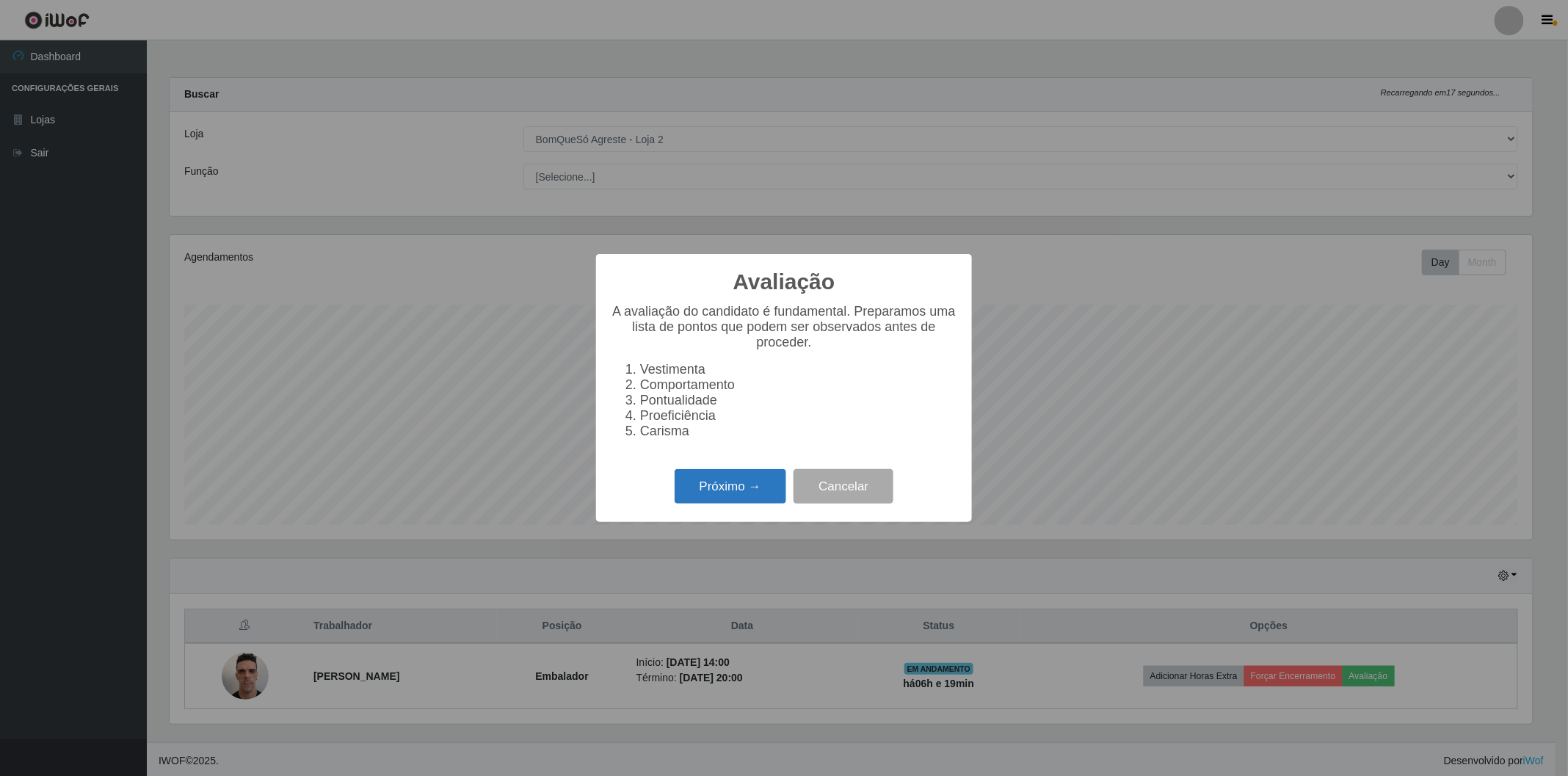
click at [766, 488] on button "Próximo →" at bounding box center [730, 486] width 112 height 35
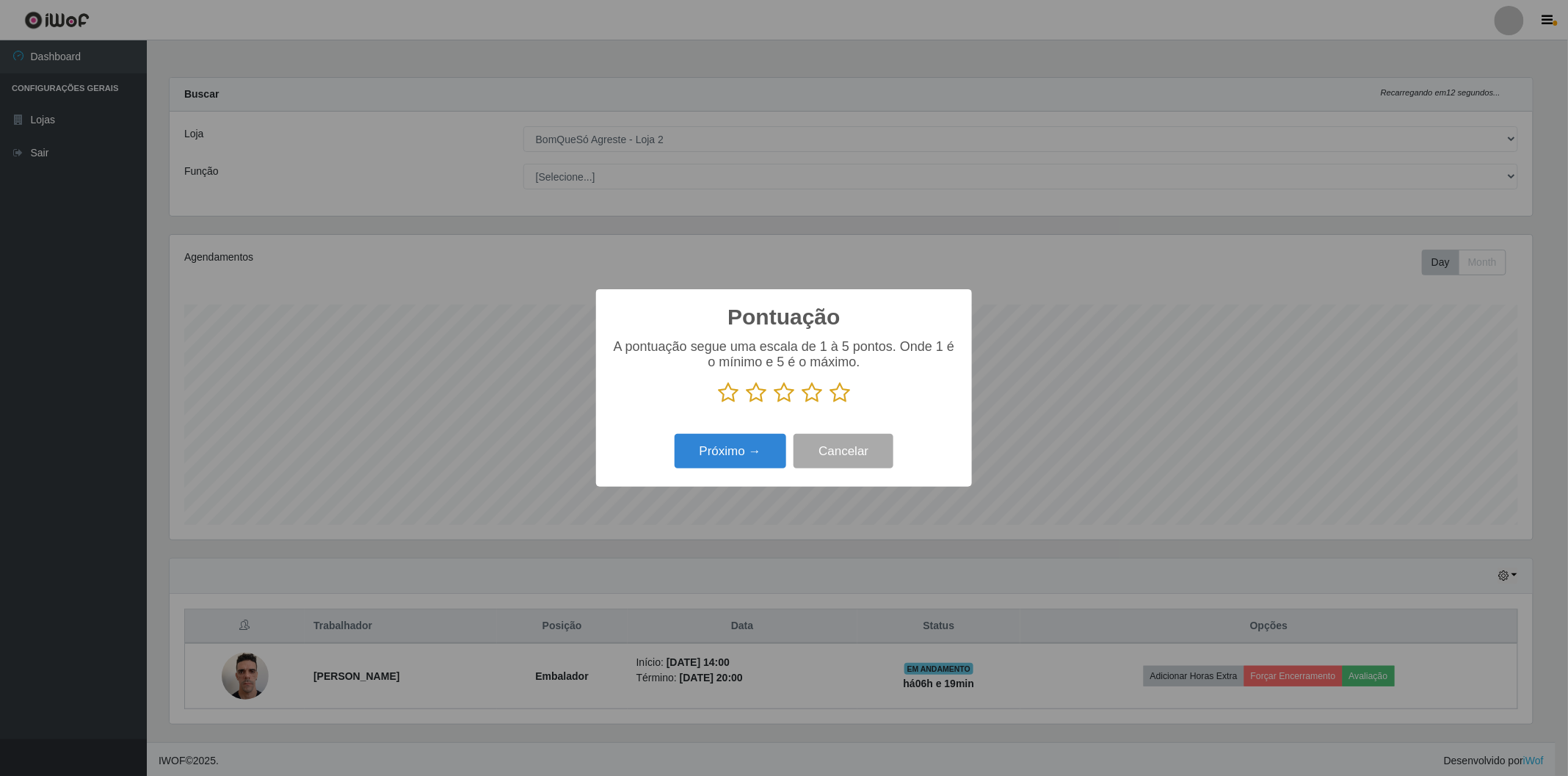
click at [837, 398] on icon at bounding box center [840, 392] width 21 height 22
click at [829, 404] on input "radio" at bounding box center [829, 404] width 0 height 0
click at [729, 461] on button "Próximo →" at bounding box center [730, 451] width 112 height 35
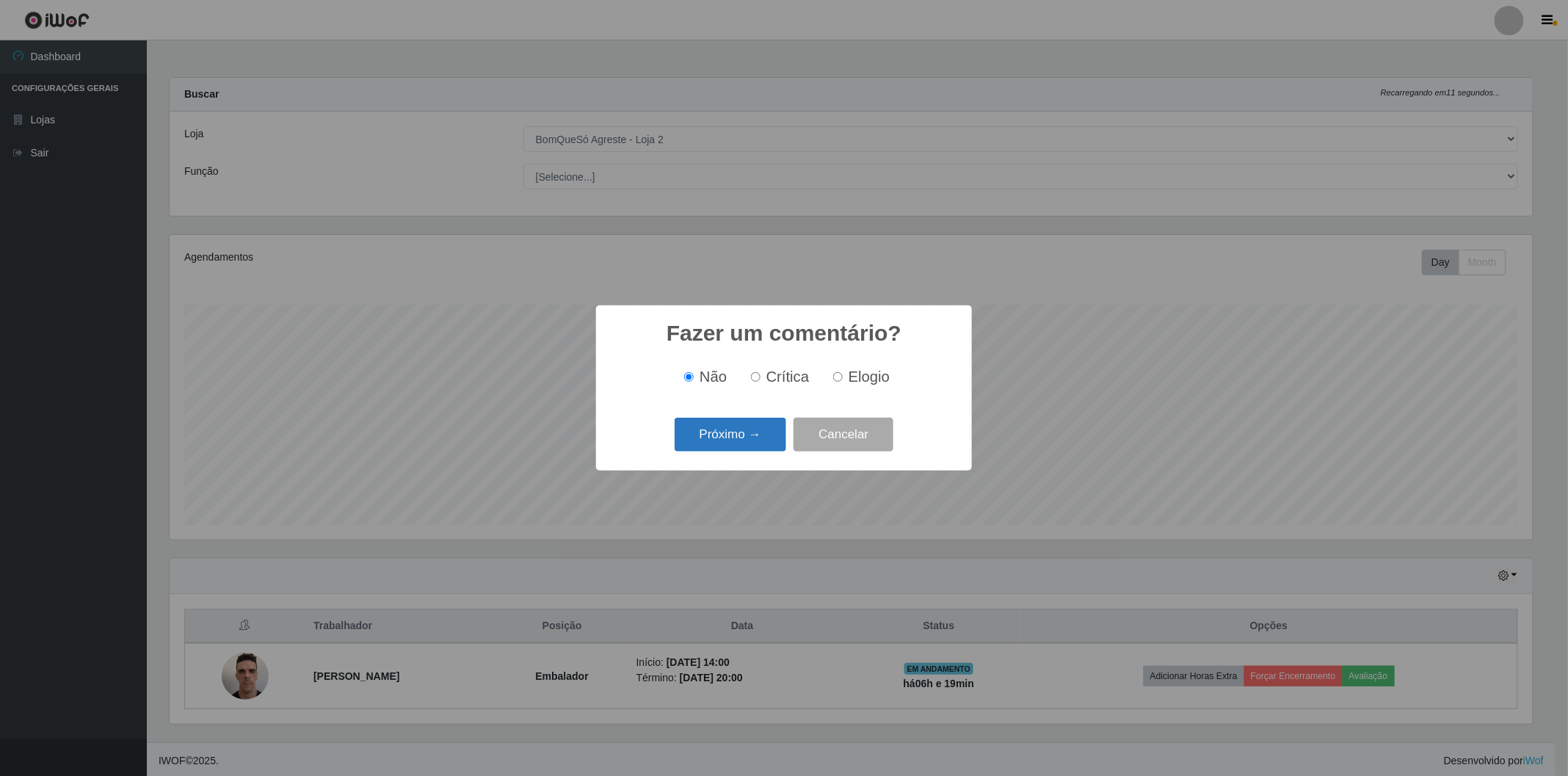
click at [752, 419] on button "Próximo →" at bounding box center [730, 435] width 112 height 35
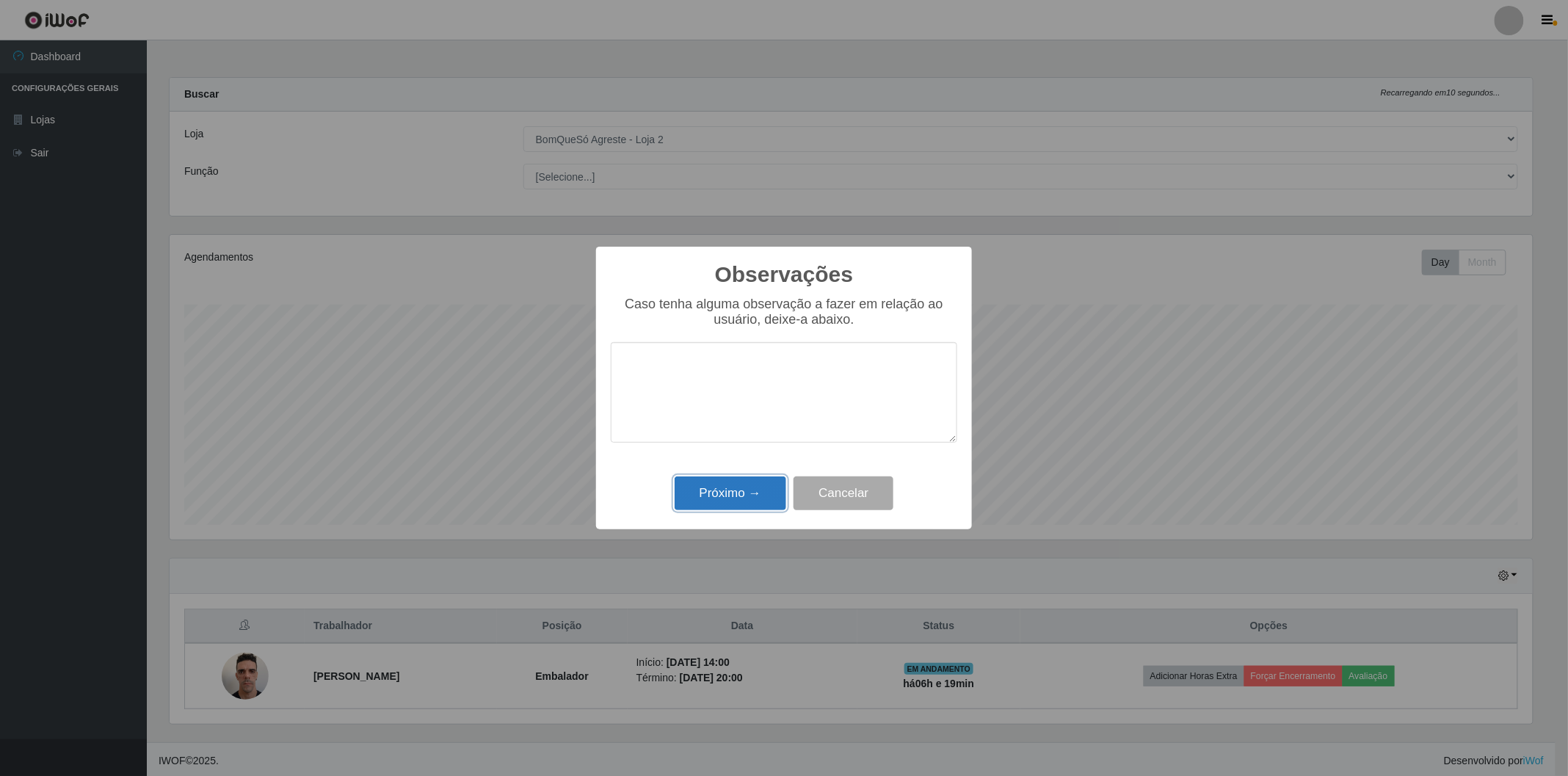
click at [759, 498] on button "Próximo →" at bounding box center [730, 493] width 112 height 35
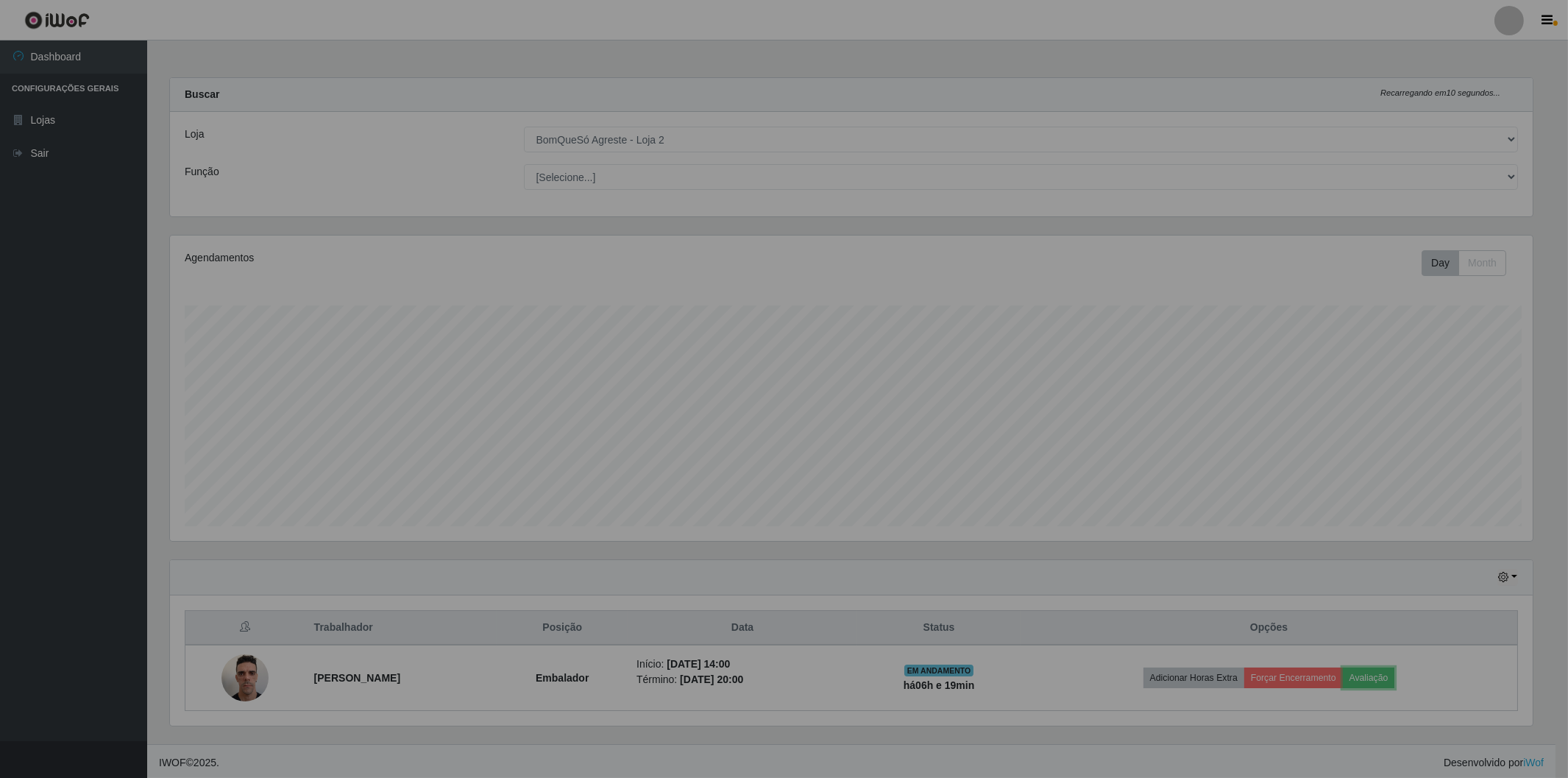
scroll to position [305, 1375]
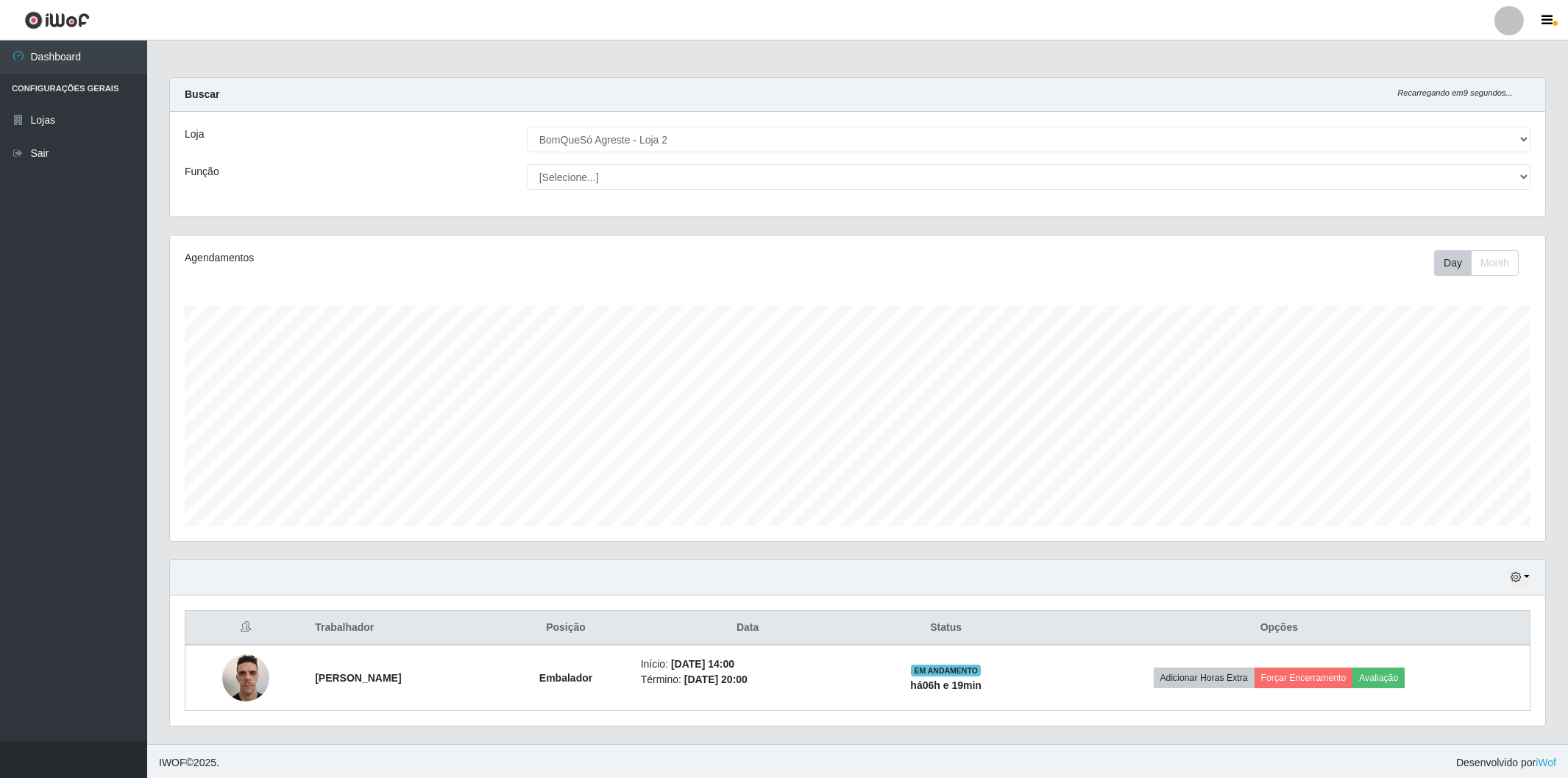
drag, startPoint x: 1458, startPoint y: 601, endPoint x: 1436, endPoint y: 614, distance: 25.6
click at [1453, 606] on div "Trabalhador Posição Data Status Opções [PERSON_NAME] Início: [DATE] 14:00 Térmi…" at bounding box center [857, 661] width 1376 height 130
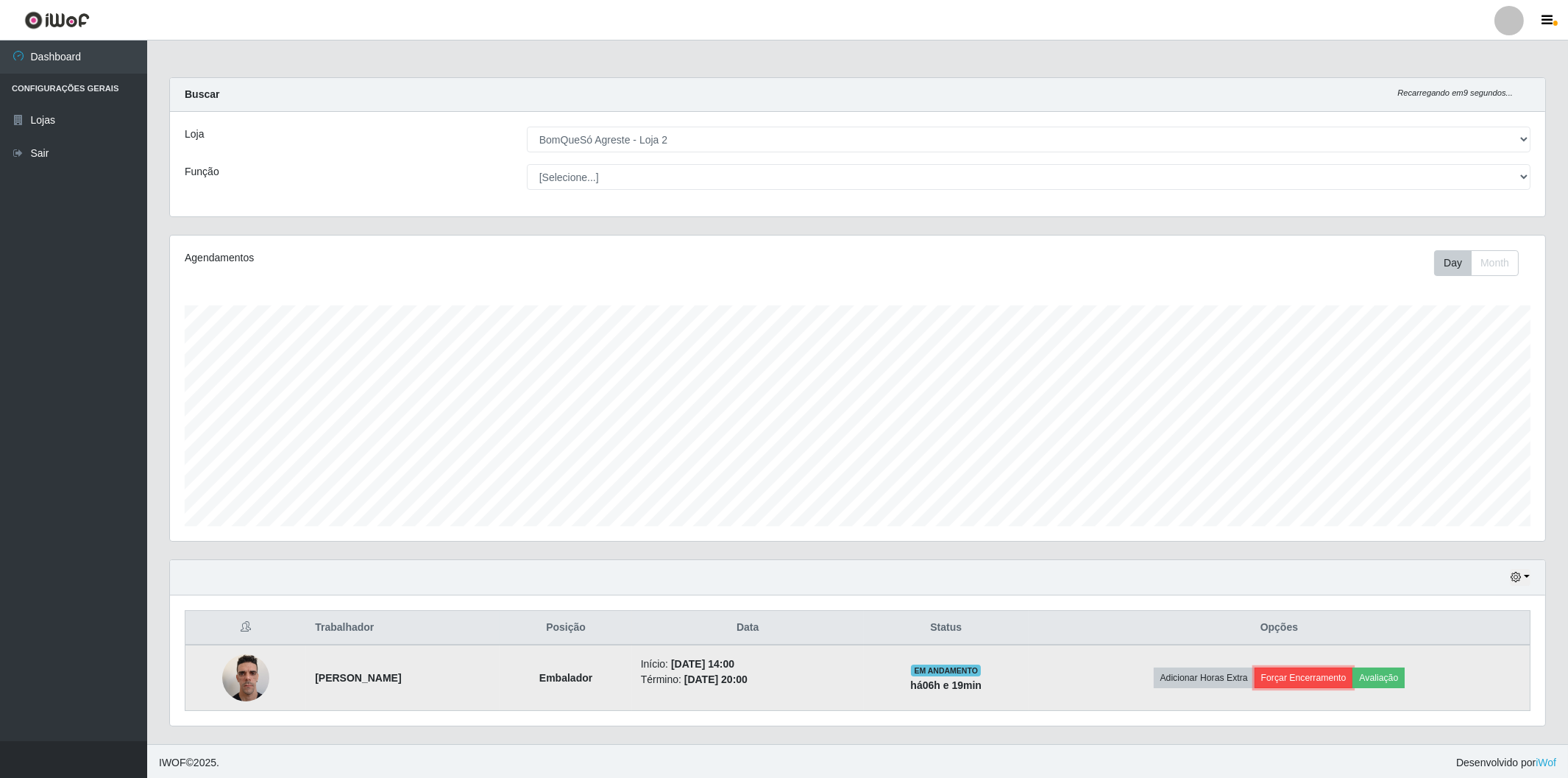
click at [1314, 683] on button "Forçar Encerramento" at bounding box center [1304, 678] width 99 height 21
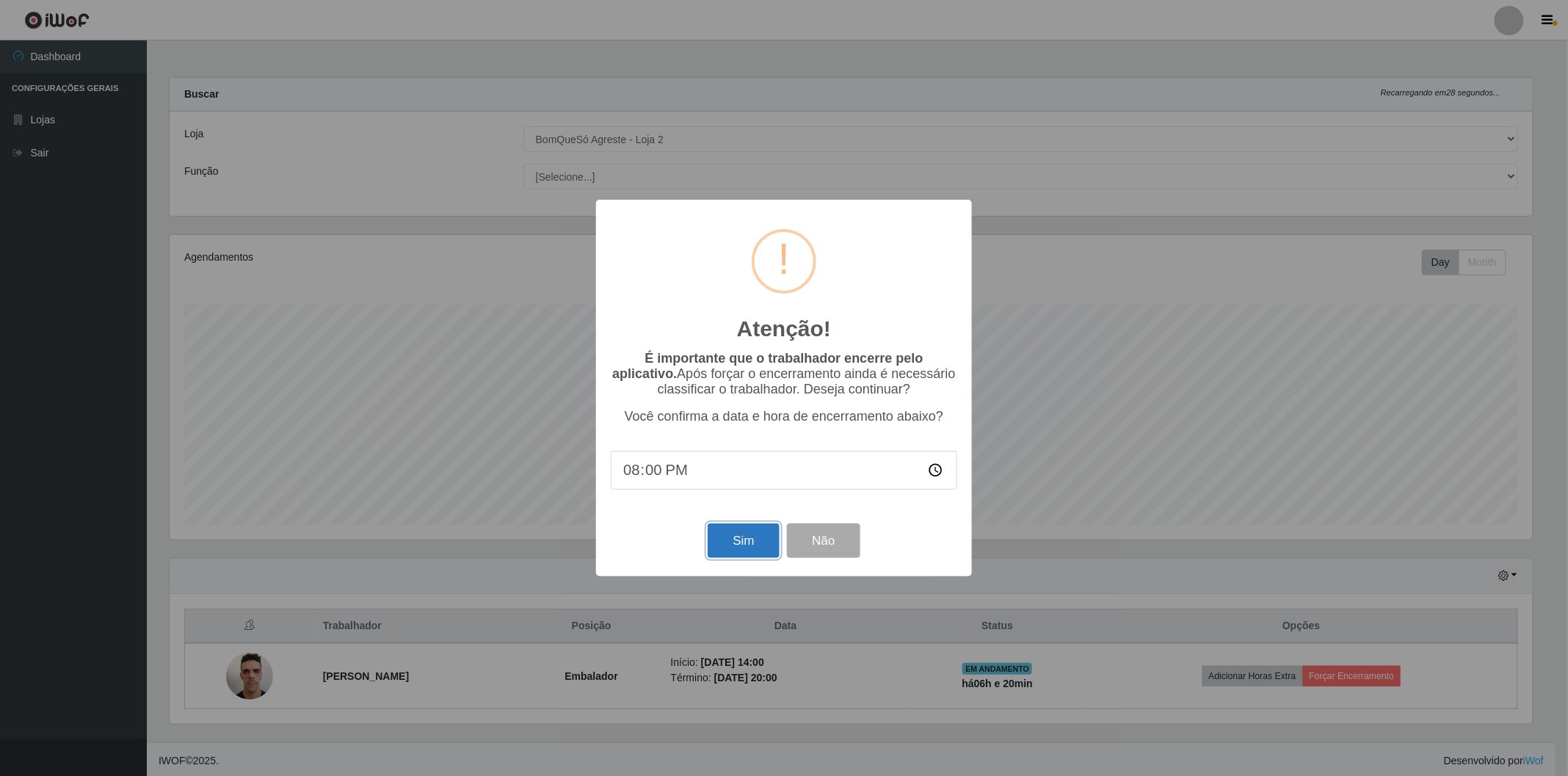
click at [750, 544] on button "Sim" at bounding box center [743, 541] width 71 height 35
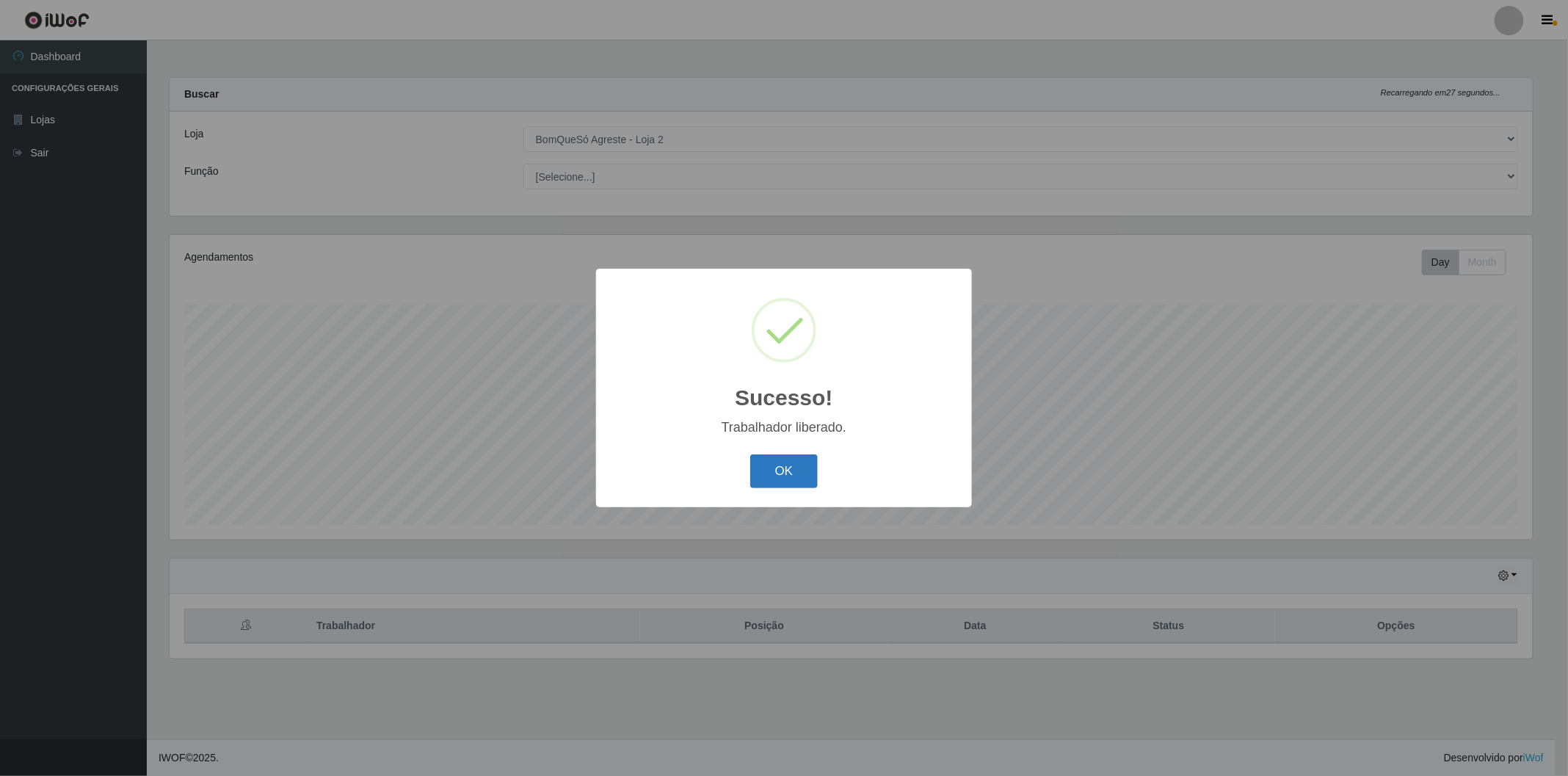
click at [774, 468] on button "OK" at bounding box center [784, 472] width 68 height 35
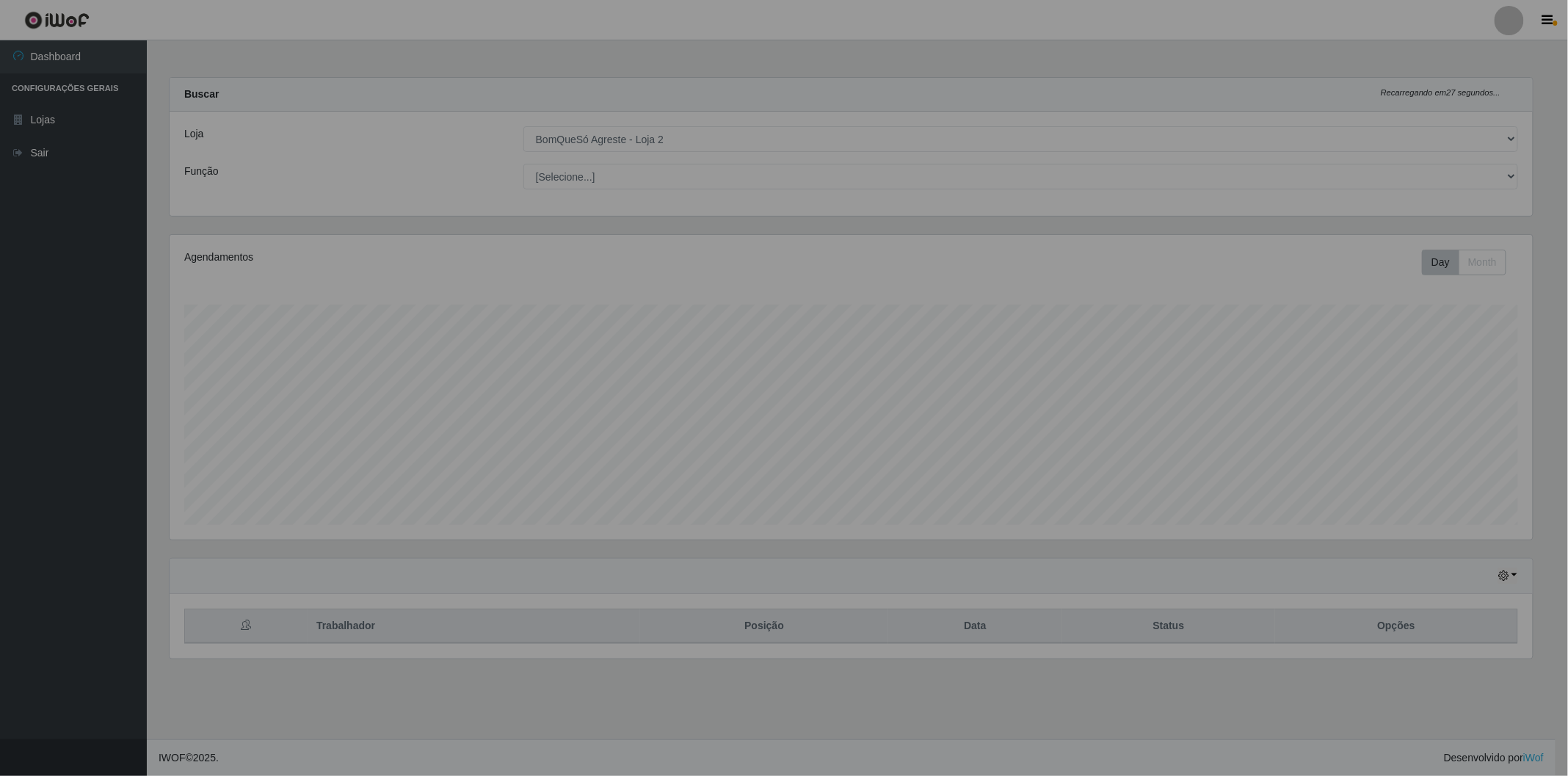
scroll to position [304, 1375]
